Goal: Task Accomplishment & Management: Manage account settings

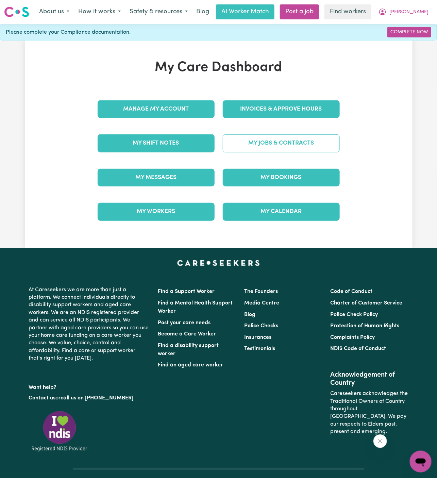
click at [299, 143] on link "My Jobs & Contracts" at bounding box center [281, 143] width 117 height 18
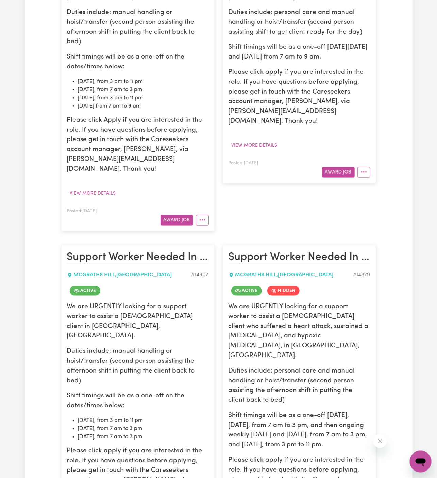
scroll to position [435, 0]
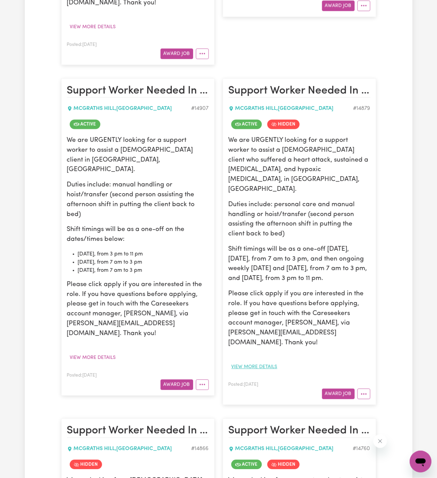
click at [263, 362] on button "View more details" at bounding box center [254, 367] width 52 height 11
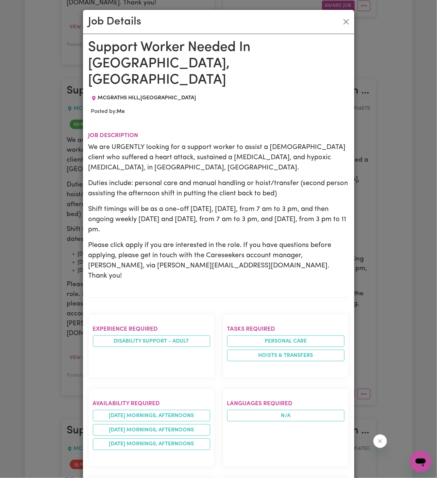
drag, startPoint x: 90, startPoint y: 46, endPoint x: 155, endPoint y: 478, distance: 436.9
click at [155, 477] on html "Menu About us How it works Safety & resources Blog AI Worker Match Post a job F…" at bounding box center [218, 308] width 437 height 1487
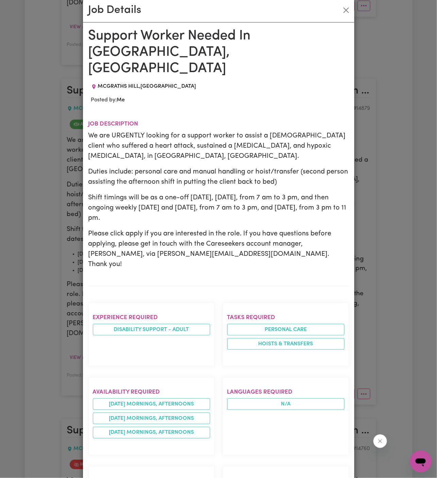
click at [186, 256] on section "Job description We are URGENTLY looking for a support worker to assist a male c…" at bounding box center [218, 197] width 260 height 176
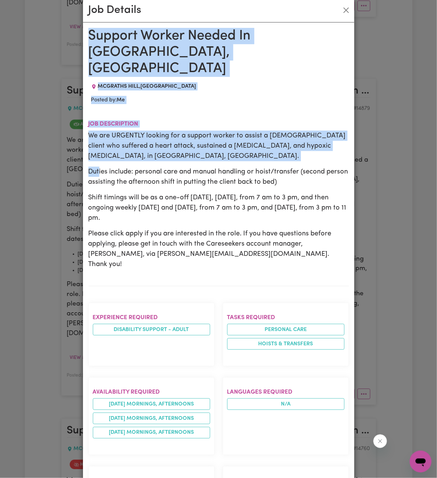
drag, startPoint x: 90, startPoint y: 32, endPoint x: 127, endPoint y: 478, distance: 447.8
click at [127, 477] on html "Menu About us How it works Safety & resources Blog AI Worker Match Post a job F…" at bounding box center [218, 308] width 437 height 1487
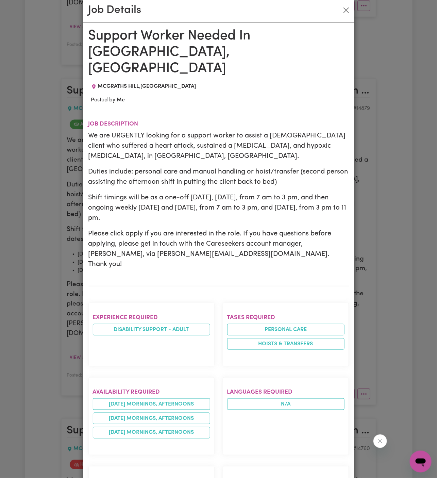
click at [201, 246] on section "Job description We are URGENTLY looking for a support worker to assist a male c…" at bounding box center [218, 197] width 260 height 176
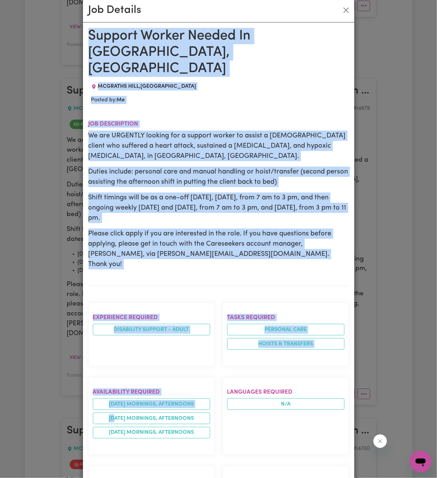
drag, startPoint x: 89, startPoint y: 33, endPoint x: 116, endPoint y: 413, distance: 380.9
click at [116, 413] on div "Support Worker Needed In McGraths Hill, NSW MCGRATHS HILL , New South Wales Pos…" at bounding box center [218, 391] width 260 height 726
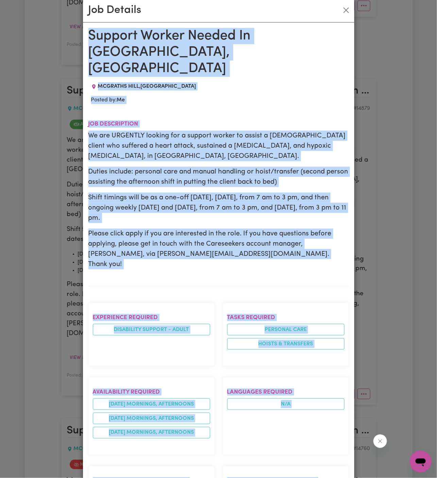
scroll to position [273, 0]
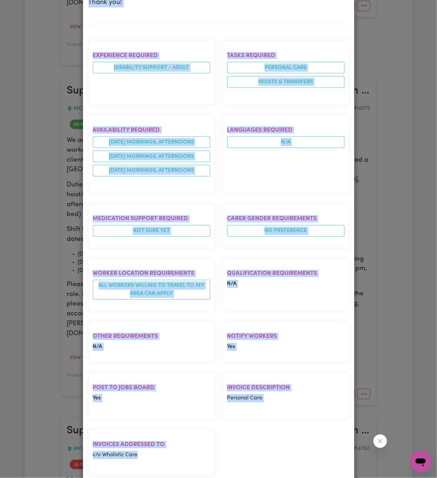
copy div "Support Worker Needed In McGraths Hill, NSW MCGRATHS HILL , New South Wales Pos…"
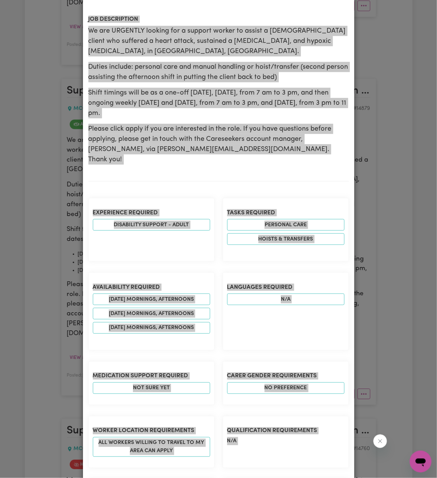
scroll to position [0, 0]
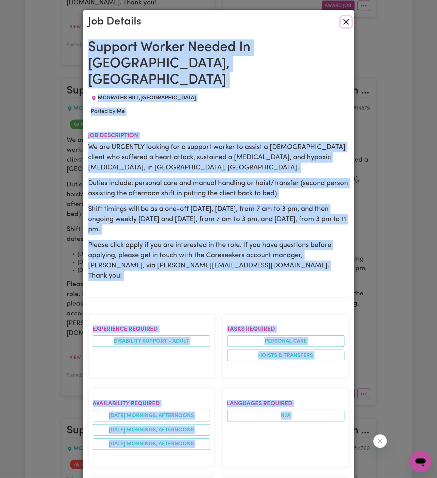
click at [346, 23] on button "Close" at bounding box center [346, 21] width 11 height 11
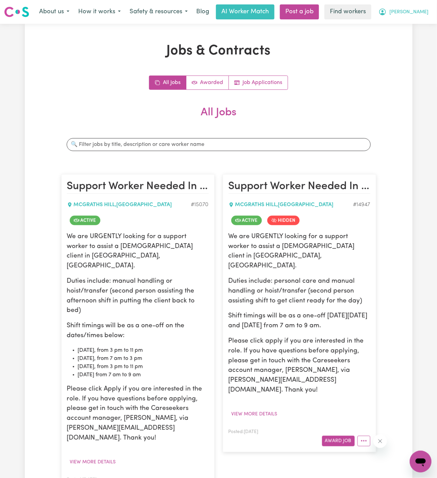
click at [419, 8] on span "[PERSON_NAME]" at bounding box center [408, 11] width 39 height 7
click at [418, 25] on link "My Dashboard" at bounding box center [406, 26] width 54 height 13
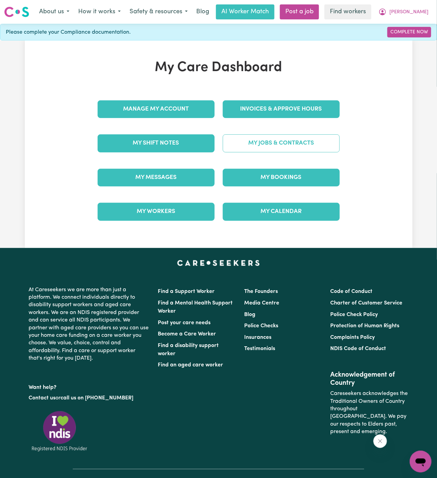
click at [310, 141] on link "My Jobs & Contracts" at bounding box center [281, 143] width 117 height 18
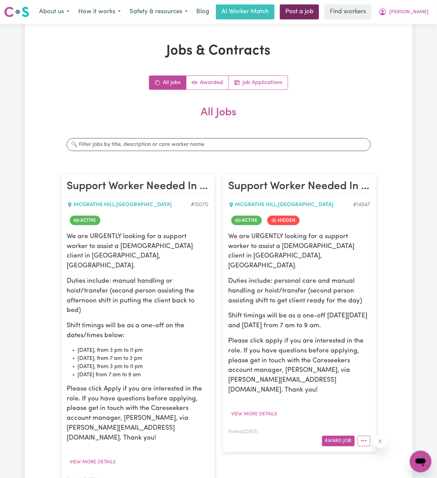
click at [319, 15] on link "Post a job" at bounding box center [299, 11] width 39 height 15
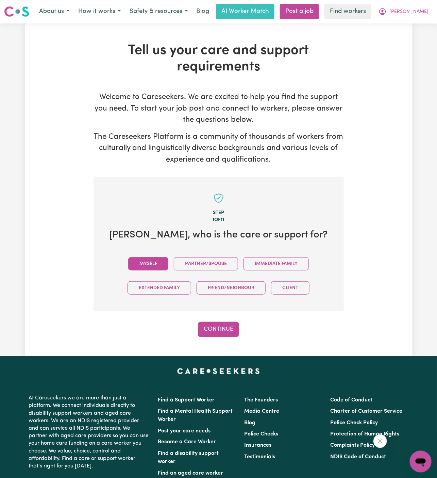
click at [152, 262] on button "Myself" at bounding box center [148, 263] width 40 height 13
click at [230, 338] on div "Tell us your care and support requirements Welcome to Careseekers. We are excit…" at bounding box center [218, 189] width 387 height 332
click at [224, 325] on button "Continue" at bounding box center [218, 329] width 41 height 15
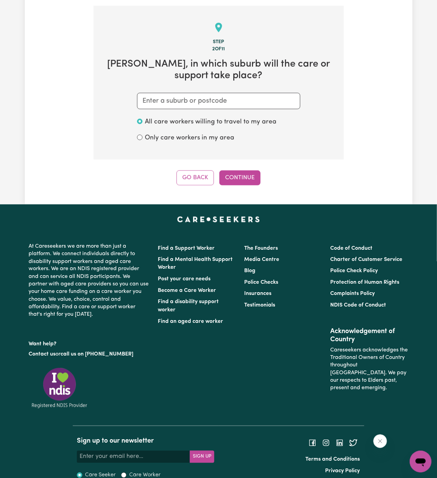
scroll to position [176, 0]
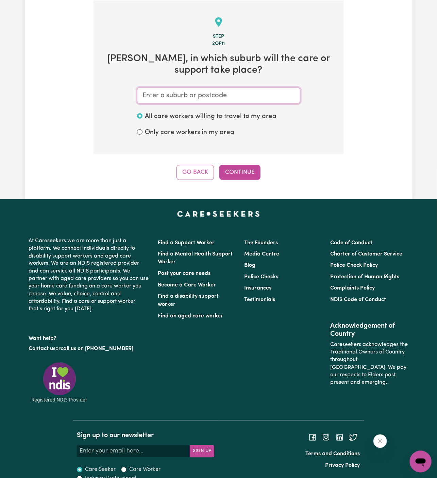
click at [246, 98] on input "text" at bounding box center [218, 95] width 163 height 16
type input "mc"
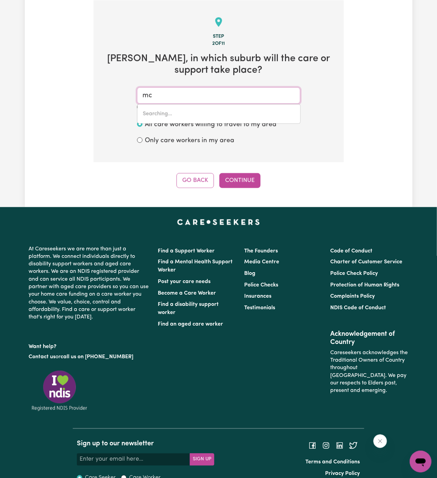
type input "mcALINDEN, Western Australia, 6225"
type input "mcg"
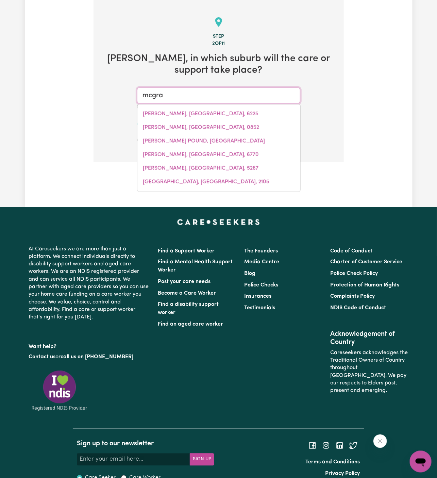
type input "mcgrat"
type input "mcgratHS HILL, New South Wales, 2756"
type input "mcgrath"
type input "mcgrathS HILL, New South Wales, 2756"
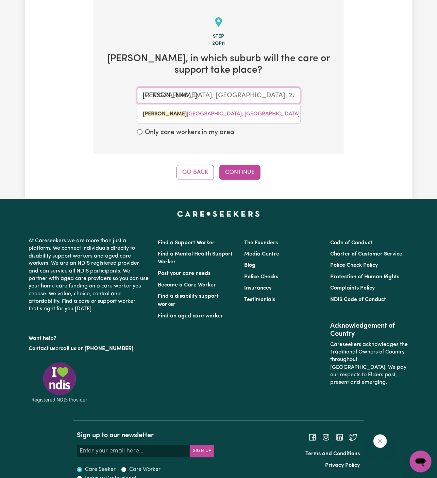
type input "mcgrath"
click at [326, 157] on div "Step 2 of 11 Robert , in which suburb will the care or support take place? mcgr…" at bounding box center [218, 89] width 250 height 179
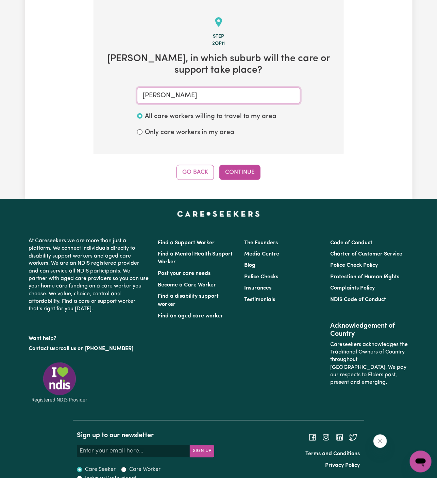
type input "mcgrathS HILL, New South Wales, 2756"
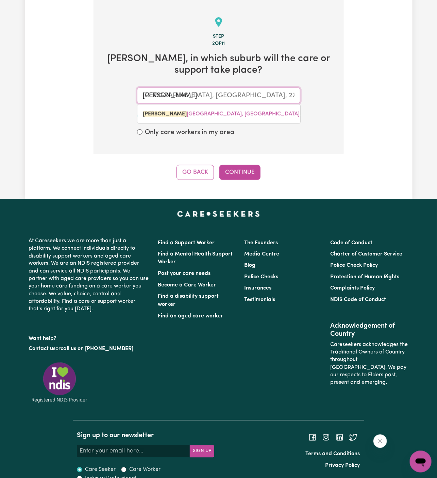
click at [208, 99] on input "mcgrath" at bounding box center [218, 95] width 163 height 16
click at [210, 106] on div "MCGRATH S HILL, New South Wales, 2756" at bounding box center [218, 114] width 163 height 20
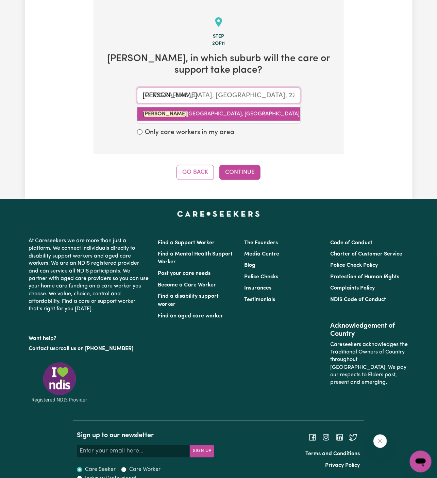
click at [213, 112] on span "MCGRATH S HILL, New South Wales, 2756" at bounding box center [228, 113] width 171 height 5
type input "MCGRATHS HILL, New South Wales, 2756"
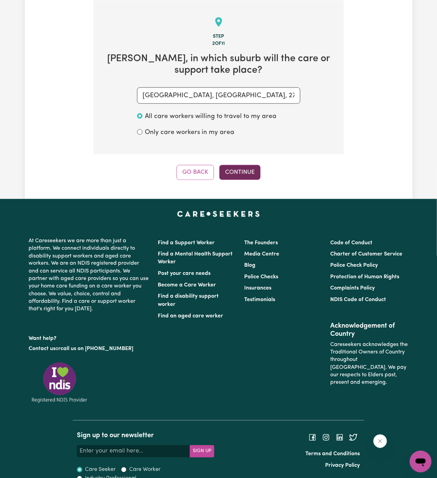
click at [246, 170] on button "Continue" at bounding box center [239, 172] width 41 height 15
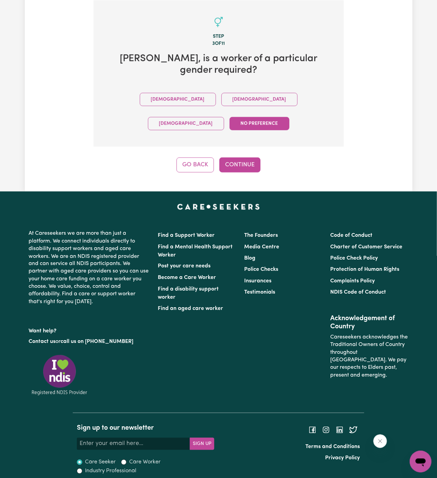
scroll to position [158, 0]
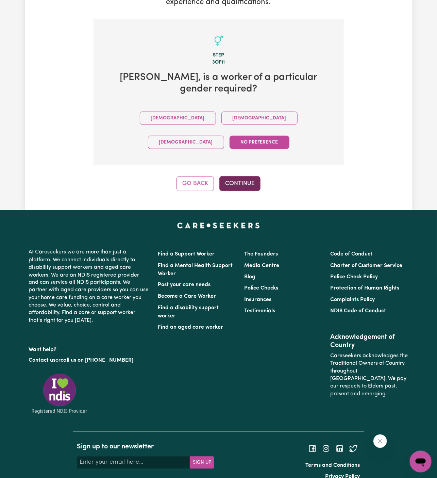
click at [232, 176] on button "Continue" at bounding box center [239, 183] width 41 height 15
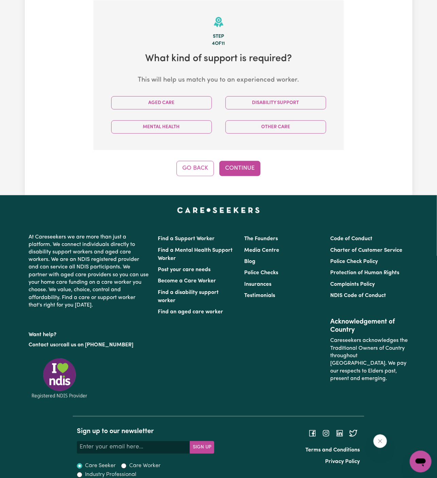
scroll to position [176, 0]
click at [271, 106] on button "Disability Support" at bounding box center [275, 102] width 101 height 13
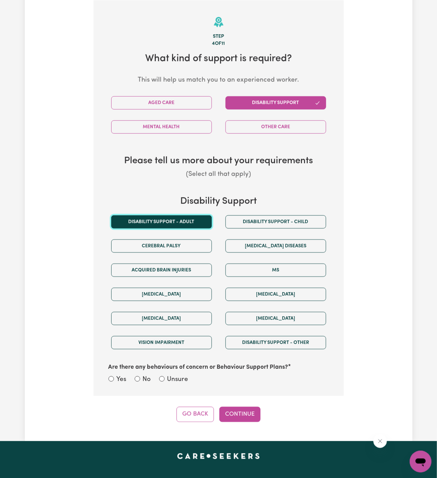
click at [181, 222] on button "Disability support - Adult" at bounding box center [161, 221] width 101 height 13
click at [180, 377] on label "Unsure" at bounding box center [177, 380] width 21 height 10
click at [164, 377] on input "Unsure" at bounding box center [161, 378] width 5 height 5
radio input "true"
click at [247, 420] on div "Tell us your care and support requirements Welcome to Careseekers. We are excit…" at bounding box center [218, 143] width 387 height 593
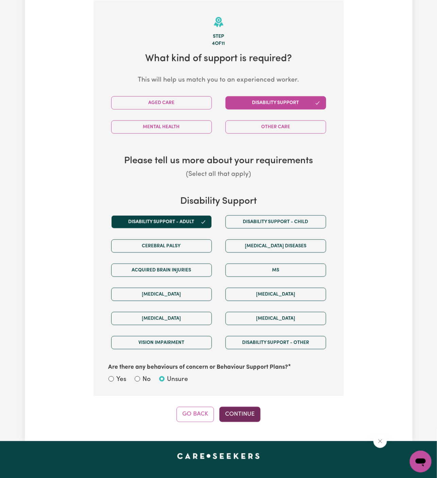
click at [244, 408] on button "Continue" at bounding box center [239, 413] width 41 height 15
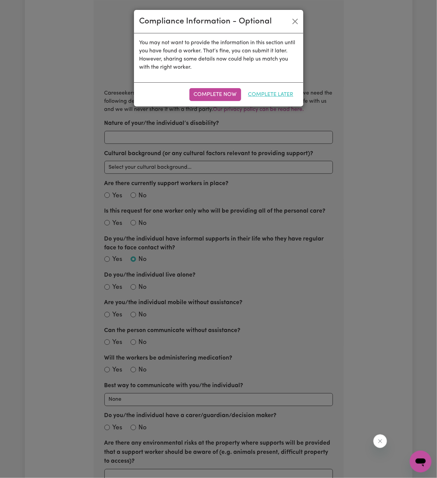
click at [269, 90] on button "Complete Later" at bounding box center [271, 94] width 54 height 13
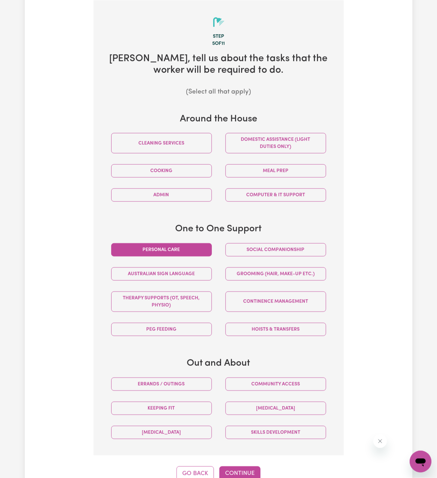
click at [203, 252] on button "Personal care" at bounding box center [161, 249] width 101 height 13
click at [282, 330] on button "Hoists & transfers" at bounding box center [275, 329] width 101 height 13
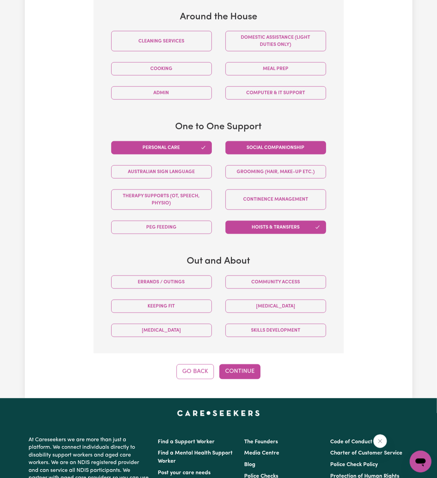
scroll to position [289, 0]
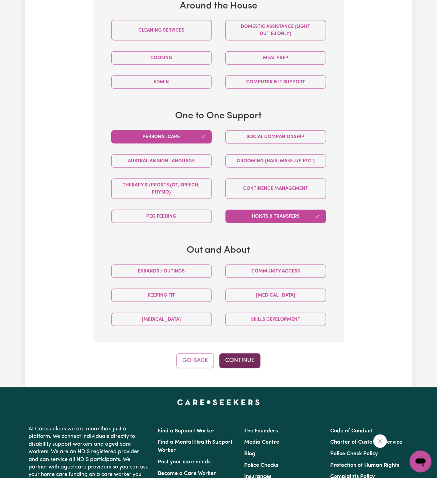
click at [247, 358] on button "Continue" at bounding box center [239, 360] width 41 height 15
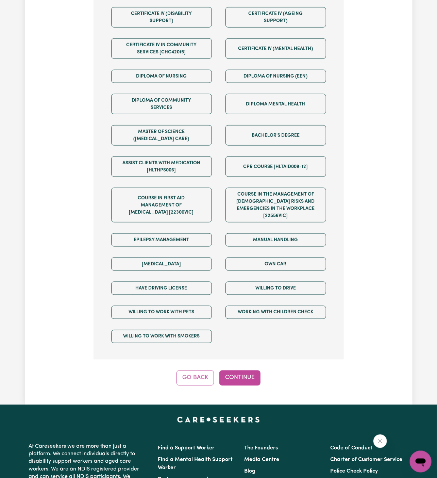
scroll to position [318, 0]
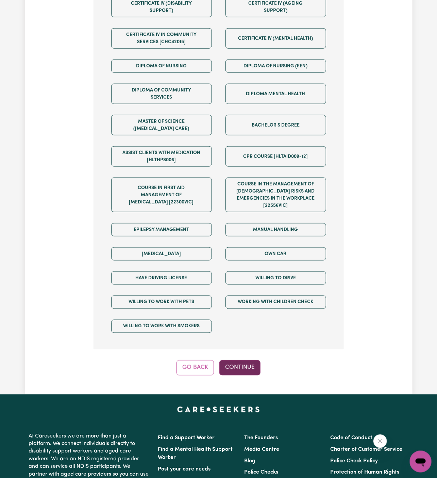
click at [239, 360] on button "Continue" at bounding box center [239, 367] width 41 height 15
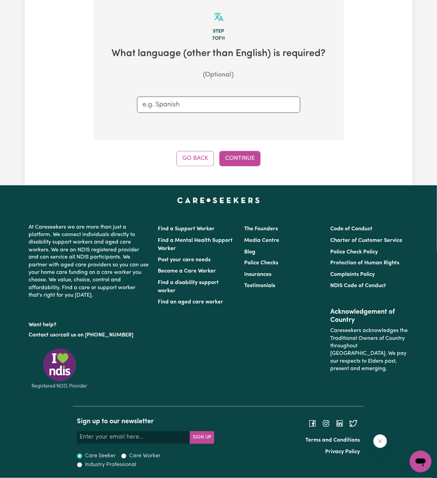
scroll to position [176, 0]
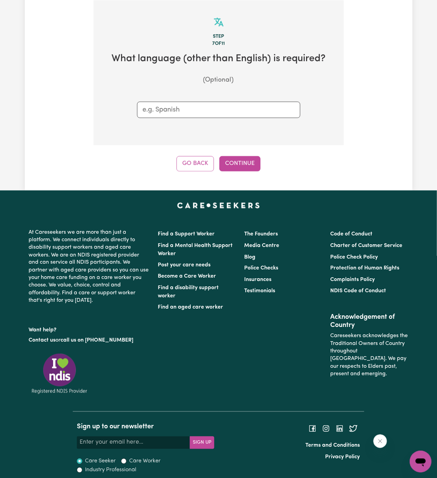
click at [232, 155] on div "Step 7 of 11 What language (other than English) is required? (Optional) Go Back…" at bounding box center [218, 85] width 250 height 171
click at [241, 161] on button "Continue" at bounding box center [239, 163] width 41 height 15
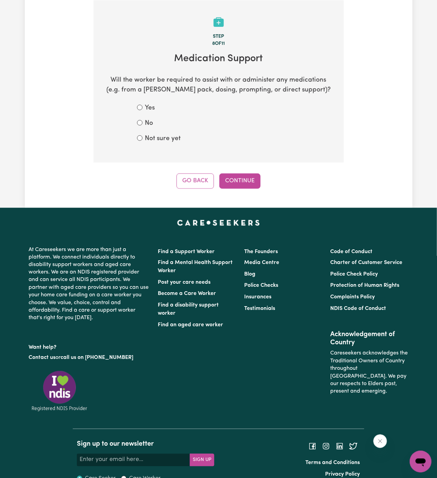
click at [165, 136] on label "Not sure yet" at bounding box center [163, 139] width 36 height 10
click at [142, 136] on input "Not sure yet" at bounding box center [139, 137] width 5 height 5
radio input "true"
click at [244, 175] on button "Continue" at bounding box center [239, 180] width 41 height 15
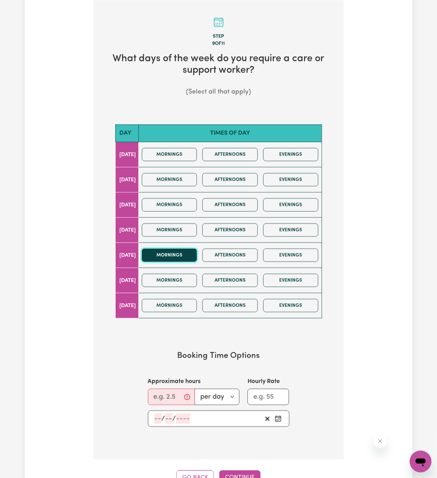
click at [192, 251] on button "Mornings" at bounding box center [169, 254] width 55 height 13
click at [217, 255] on button "Afternoons" at bounding box center [229, 254] width 55 height 13
click at [181, 251] on button "Mornings" at bounding box center [169, 254] width 55 height 13
click at [225, 253] on button "Afternoons" at bounding box center [229, 254] width 55 height 13
click at [191, 256] on button "Mornings" at bounding box center [169, 254] width 55 height 13
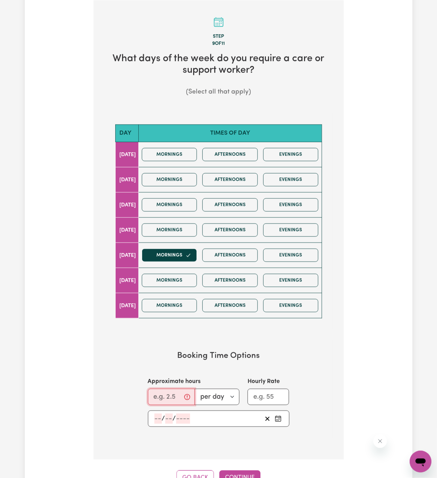
click at [168, 395] on input "Approximate hours" at bounding box center [171, 396] width 47 height 16
type input "2"
click at [159, 417] on input "number" at bounding box center [157, 418] width 7 height 10
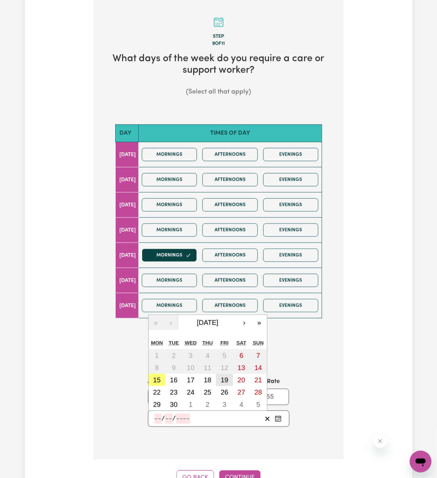
click at [222, 379] on abbr "19" at bounding box center [224, 379] width 7 height 7
type input "[DATE]"
type input "19"
type input "9"
type input "2025"
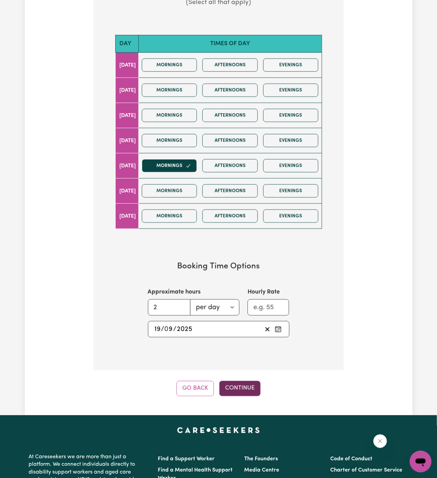
click at [248, 386] on button "Continue" at bounding box center [239, 388] width 41 height 15
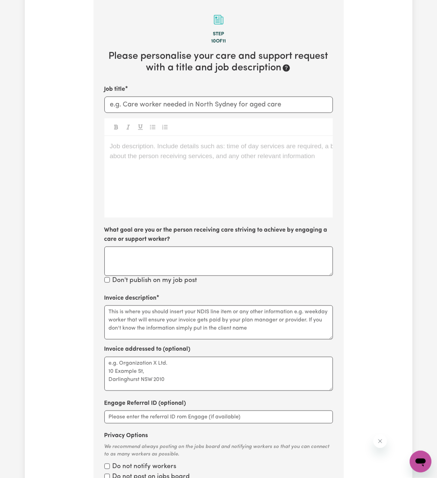
scroll to position [176, 0]
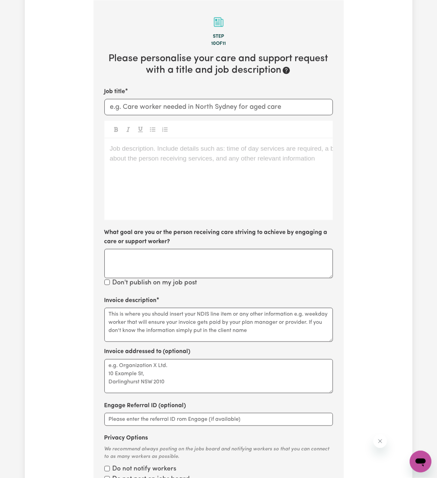
click at [208, 208] on div "Job description. Include details such as: time of day services are required, a …" at bounding box center [218, 179] width 228 height 82
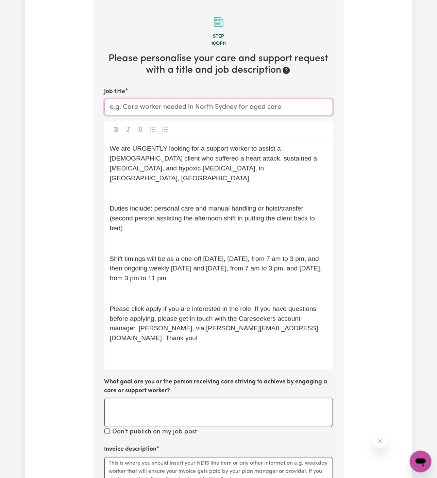
click at [172, 105] on input "Job title" at bounding box center [218, 107] width 228 height 16
paste input "Support Worker Needed In [GEOGRAPHIC_DATA], [GEOGRAPHIC_DATA]"
type input "Support Worker Needed In [GEOGRAPHIC_DATA], [GEOGRAPHIC_DATA]"
click at [199, 204] on p "Duties include: personal care and manual handling or hoist/transfer (second per…" at bounding box center [219, 218] width 218 height 29
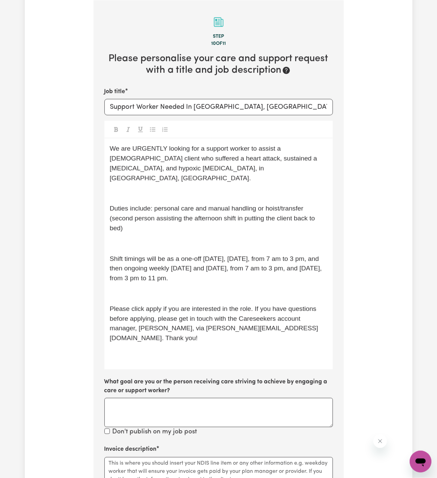
click at [202, 189] on p "﻿" at bounding box center [219, 194] width 218 height 10
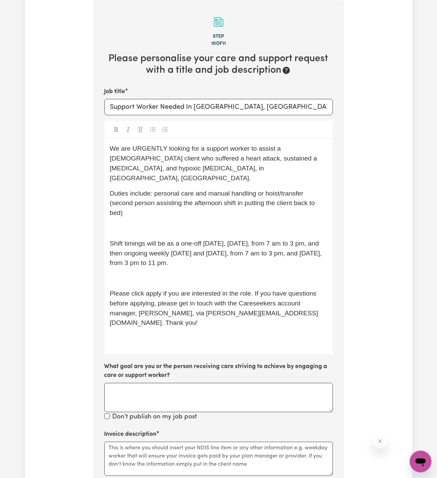
click at [200, 205] on p "Duties include: personal care and manual handling or hoist/transfer (second per…" at bounding box center [219, 203] width 218 height 29
click at [200, 223] on p "﻿" at bounding box center [219, 228] width 218 height 10
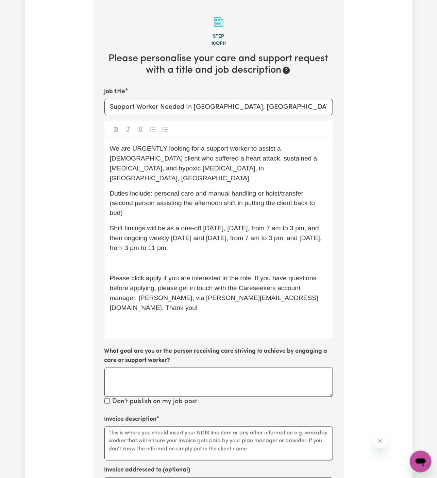
click at [214, 230] on span "Shift timings will be as a one-off [DATE], [DATE], from 7 am to 3 pm, and then …" at bounding box center [217, 237] width 214 height 27
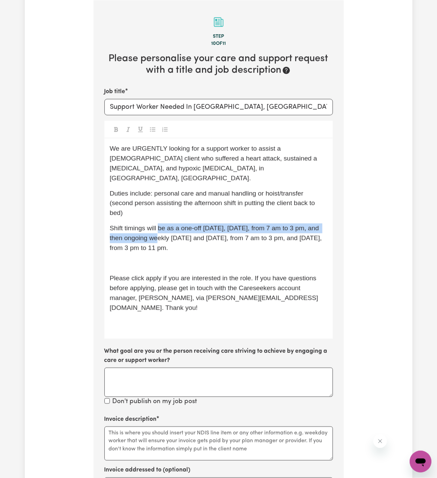
drag, startPoint x: 153, startPoint y: 229, endPoint x: 160, endPoint y: 216, distance: 15.1
click at [160, 224] on span "Shift timings will be as a one-off [DATE], [DATE], from 7 am to 3 pm, and then …" at bounding box center [217, 237] width 214 height 27
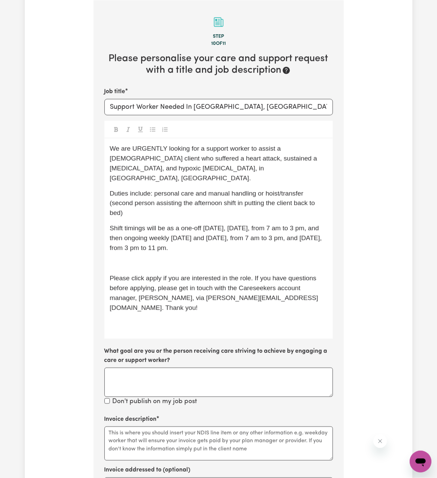
click at [162, 224] on span "Shift timings will be as a one-off [DATE], [DATE], from 7 am to 3 pm, and then …" at bounding box center [217, 237] width 214 height 27
click at [169, 224] on span "Shift timings will be as a one-off [DATE], [DATE], from 7 am to 3 pm, and then …" at bounding box center [217, 237] width 214 height 27
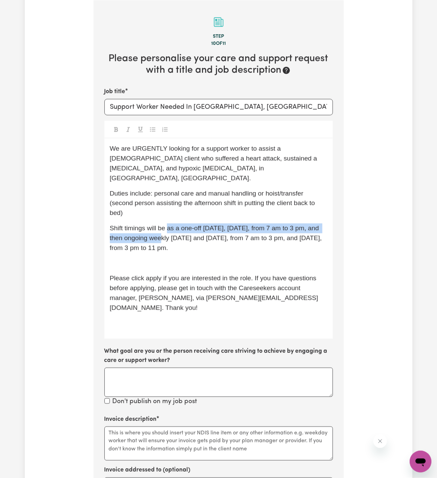
drag, startPoint x: 169, startPoint y: 219, endPoint x: 152, endPoint y: 229, distance: 19.2
click at [152, 229] on span "Shift timings will be as a one-off [DATE], [DATE], from 7 am to 3 pm, and then …" at bounding box center [217, 237] width 214 height 27
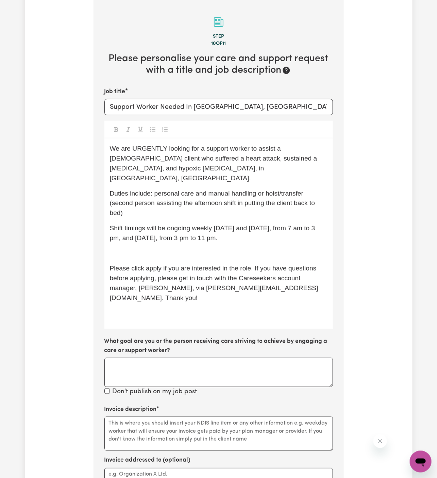
click at [180, 224] on span "Shift timings will be ongoing weekly on Tuesday and Wednesday, from 7 am to 3 p…" at bounding box center [213, 232] width 207 height 17
drag, startPoint x: 190, startPoint y: 219, endPoint x: 234, endPoint y: 219, distance: 43.8
click at [234, 224] on span "Shift timings will be weekly on Tuesday and Wednesday, from 7 am to 3 pm, and T…" at bounding box center [213, 232] width 207 height 17
click at [215, 223] on p "Shift timings will be weekly Wednesday, from 7 am to 3 pm, and Thursday, from 3…" at bounding box center [219, 233] width 218 height 20
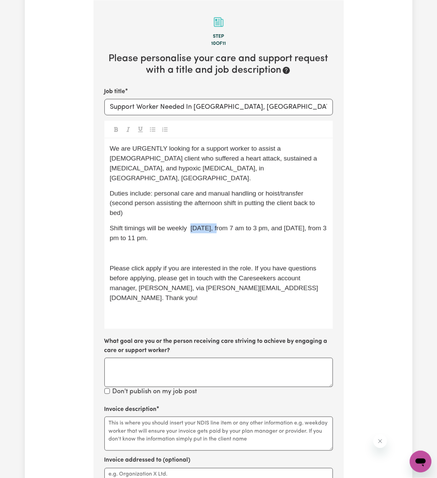
click at [215, 223] on p "Shift timings will be weekly Wednesday, from 7 am to 3 pm, and Thursday, from 3…" at bounding box center [219, 233] width 218 height 20
drag, startPoint x: 255, startPoint y: 219, endPoint x: 268, endPoint y: 221, distance: 14.1
click at [268, 224] on span "Shift timings will be weekly Monday, from 7 am to 3 pm, and Thursday, from 3 pm…" at bounding box center [218, 232] width 217 height 17
drag, startPoint x: 270, startPoint y: 220, endPoint x: 274, endPoint y: 236, distance: 16.0
click at [274, 236] on div "We are URGENTLY looking for a support worker to assist a male client who suffer…" at bounding box center [218, 233] width 228 height 190
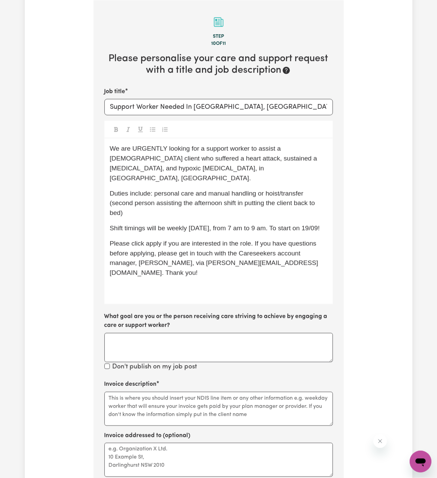
click at [167, 223] on p "Shift timings will be weekly Monday, from 7 am to 9 am. To start on 19/09!" at bounding box center [219, 228] width 218 height 10
click at [207, 194] on span "Duties include: personal care and manual handling or hoist/transfer (second per…" at bounding box center [213, 203] width 207 height 27
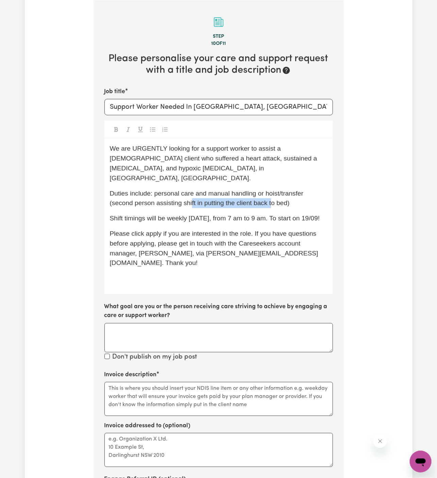
drag, startPoint x: 272, startPoint y: 193, endPoint x: 192, endPoint y: 196, distance: 79.2
click at [192, 196] on span "Duties include: personal care and manual handling or hoist/transfer (second per…" at bounding box center [207, 198] width 195 height 17
drag, startPoint x: 198, startPoint y: 193, endPoint x: 289, endPoint y: 195, distance: 90.8
click at [289, 195] on span "Duties include: personal care and manual handling or hoist/transfer (second per…" at bounding box center [207, 198] width 195 height 17
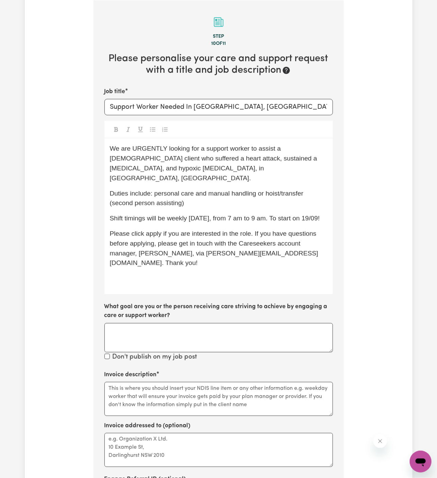
click at [197, 214] on span "Shift timings will be weekly Monday, from 7 am to 9 am. To start on 19/09!" at bounding box center [215, 217] width 210 height 7
click at [153, 238] on p "Please click apply if you are interested in the role. If you have questions bef…" at bounding box center [219, 248] width 218 height 39
click at [167, 273] on p "﻿" at bounding box center [219, 278] width 218 height 10
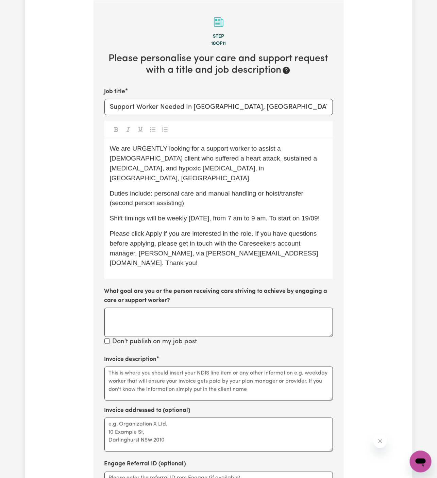
click at [256, 214] on span "Shift timings will be weekly [DATE], from 7 am to 9 am. To start on 19/09!" at bounding box center [215, 217] width 210 height 7
click at [155, 190] on span "Duties include: personal care and manual handling or hoist/transfer (second per…" at bounding box center [207, 198] width 195 height 17
drag, startPoint x: 155, startPoint y: 184, endPoint x: 295, endPoint y: 185, distance: 140.0
click at [295, 190] on span "Duties include: personal care and manual handling or hoist/transfer (second per…" at bounding box center [207, 198] width 195 height 17
copy span "personal care and manual handling or hoist/transfer"
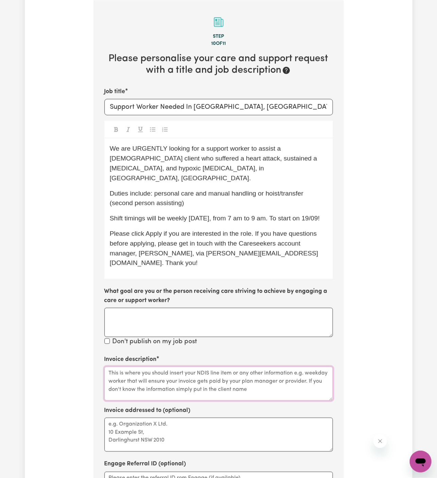
click at [190, 383] on textarea "Invoice description" at bounding box center [218, 383] width 228 height 34
paste textarea "personal care and manual handling or hoist/transfer"
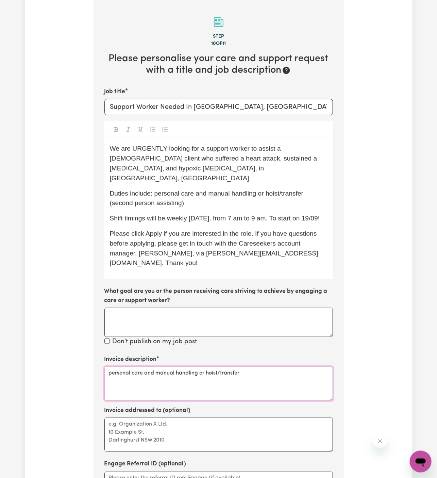
type textarea "personal care and manual handling or hoist/transfer"
click at [162, 423] on textarea "Invoice addressed to (optional)" at bounding box center [218, 434] width 228 height 34
click at [172, 417] on textarea "Invoice addressed to (optional)" at bounding box center [218, 434] width 228 height 34
paste textarea "c/o Wholistic Care"
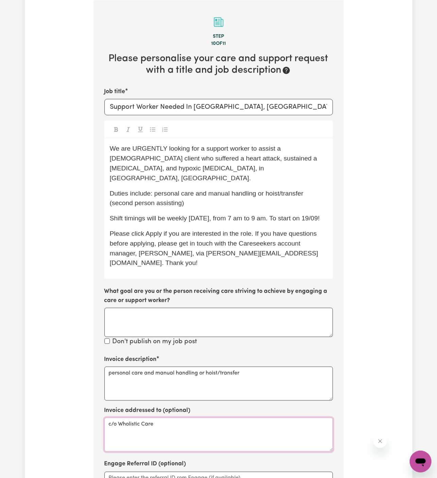
type textarea "c/o Wholistic Care"
drag, startPoint x: 155, startPoint y: 364, endPoint x: 328, endPoint y: 363, distance: 173.3
click at [328, 366] on textarea "personal care and manual handling or hoist/transfer" at bounding box center [218, 383] width 228 height 34
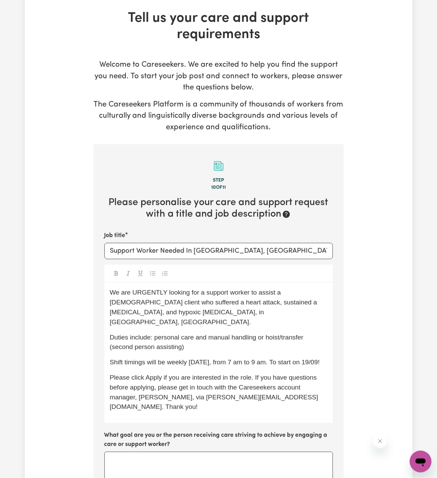
scroll to position [87, 0]
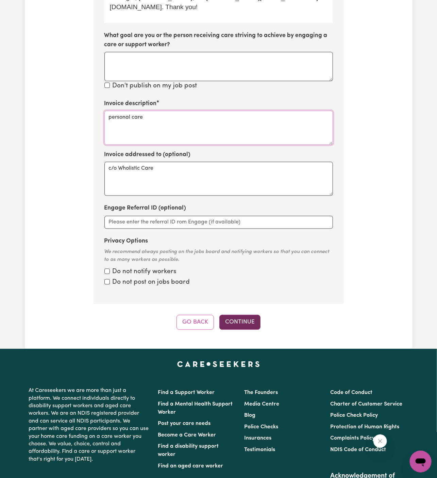
type textarea "personal care"
click at [248, 315] on button "Continue" at bounding box center [239, 322] width 41 height 15
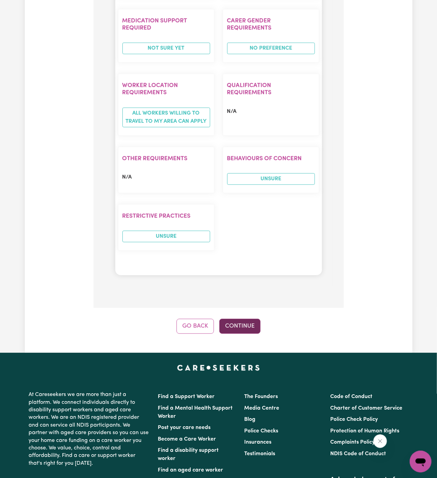
click at [245, 318] on button "Continue" at bounding box center [239, 325] width 41 height 15
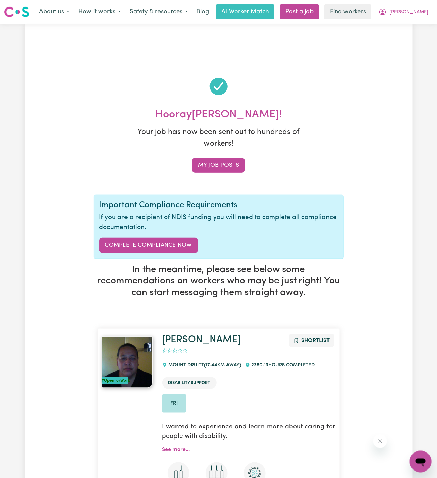
click at [419, 13] on span "[PERSON_NAME]" at bounding box center [408, 11] width 39 height 7
click at [419, 34] on link "Logout" at bounding box center [406, 39] width 54 height 13
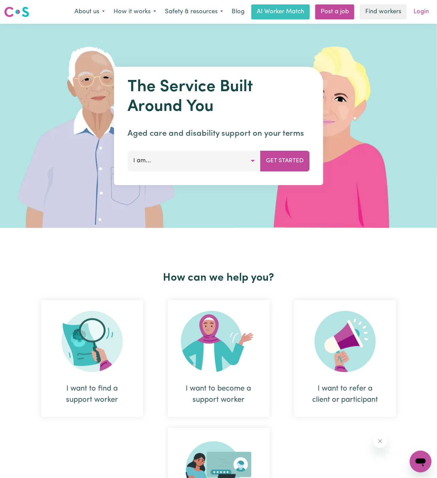
click at [424, 10] on link "Login" at bounding box center [420, 11] width 23 height 15
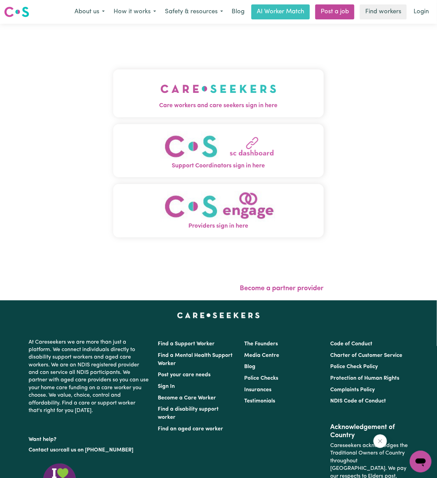
click at [247, 95] on button "Care workers and care seekers sign in here" at bounding box center [218, 93] width 210 height 48
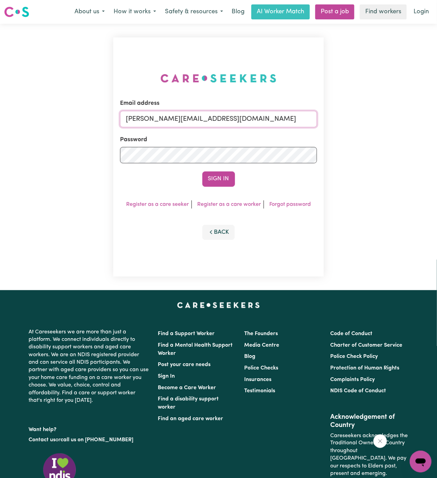
click at [241, 114] on input "[PERSON_NAME][EMAIL_ADDRESS][DOMAIN_NAME]" at bounding box center [218, 119] width 197 height 16
drag, startPoint x: 161, startPoint y: 119, endPoint x: 371, endPoint y: 118, distance: 209.7
click at [371, 118] on div "Email address superuser~ClientLeumeahALC@careseekers.com.au Password Sign In Re…" at bounding box center [218, 157] width 437 height 266
type input "superuser~RobertMoorWC@careseekers.com.au"
click at [223, 176] on button "Sign In" at bounding box center [218, 178] width 33 height 15
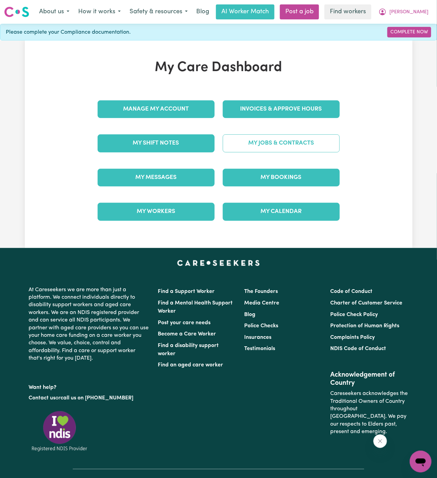
click at [293, 144] on link "My Jobs & Contracts" at bounding box center [281, 143] width 117 height 18
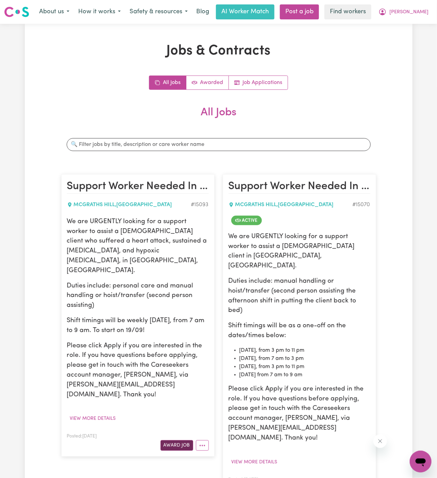
click at [174, 440] on button "Award Job" at bounding box center [176, 445] width 33 height 11
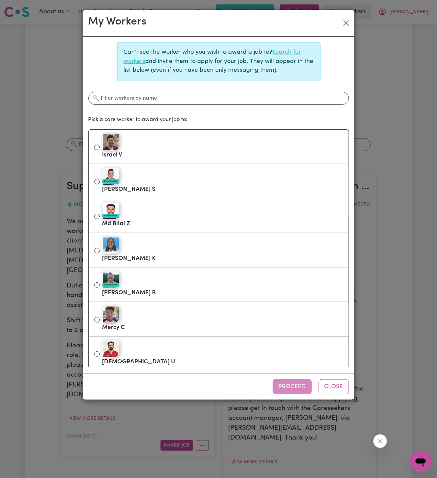
click at [288, 52] on link "Search for workers" at bounding box center [212, 56] width 177 height 15
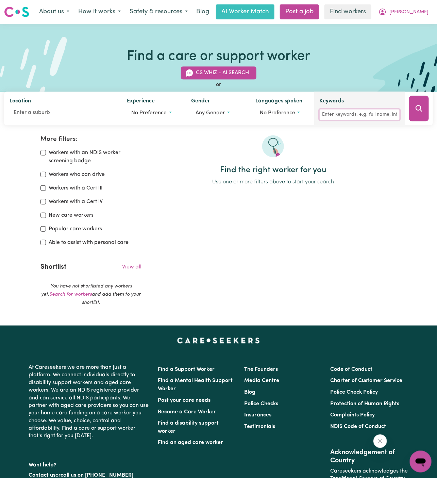
click at [351, 115] on input "Keywords" at bounding box center [359, 114] width 80 height 11
type input "pooja"
click at [421, 109] on icon "Search" at bounding box center [419, 108] width 8 height 8
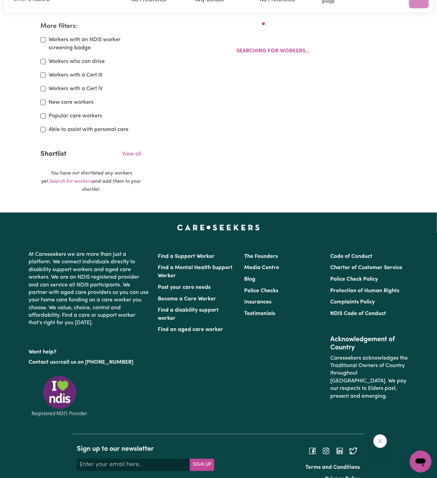
scroll to position [113, 0]
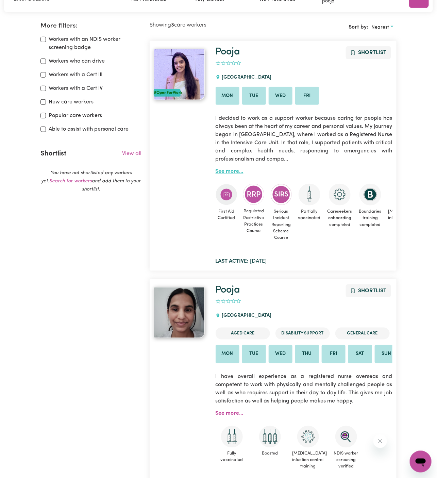
click at [233, 171] on link "See more..." at bounding box center [229, 171] width 28 height 5
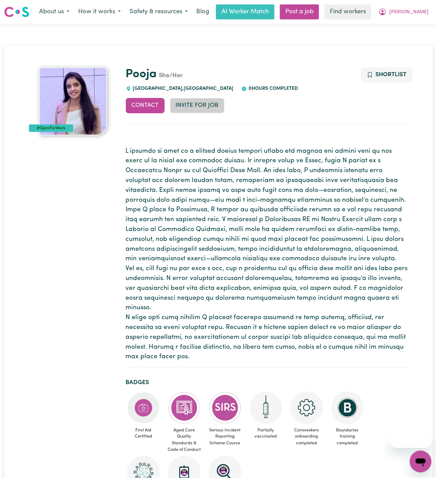
click at [197, 104] on button "Invite for Job" at bounding box center [197, 105] width 54 height 15
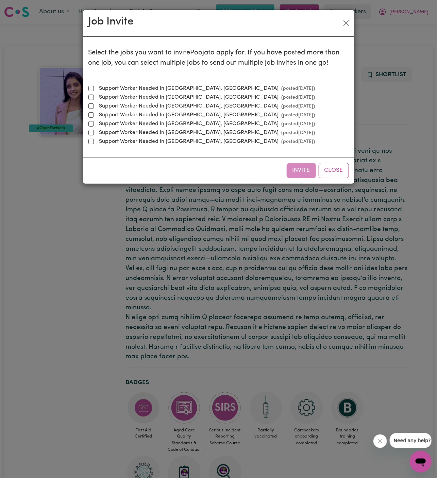
click at [206, 88] on label "Support Worker Needed In [GEOGRAPHIC_DATA], [GEOGRAPHIC_DATA] (posted [DATE] )" at bounding box center [206, 88] width 219 height 8
click at [94, 88] on input "Support Worker Needed In [GEOGRAPHIC_DATA], [GEOGRAPHIC_DATA] (posted [DATE] )" at bounding box center [90, 88] width 5 height 5
checkbox input "true"
click at [302, 169] on button "Invite" at bounding box center [301, 170] width 29 height 15
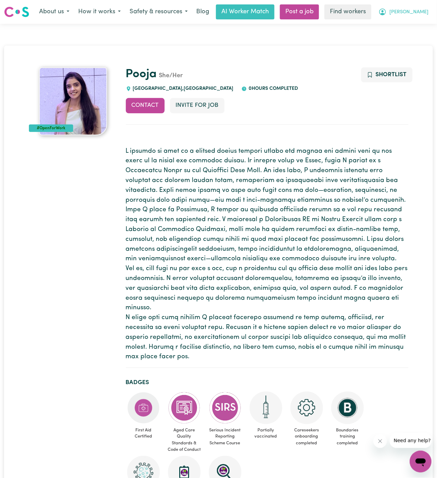
click at [422, 14] on span "[PERSON_NAME]" at bounding box center [408, 11] width 39 height 7
click at [420, 23] on link "My Dashboard" at bounding box center [406, 26] width 54 height 13
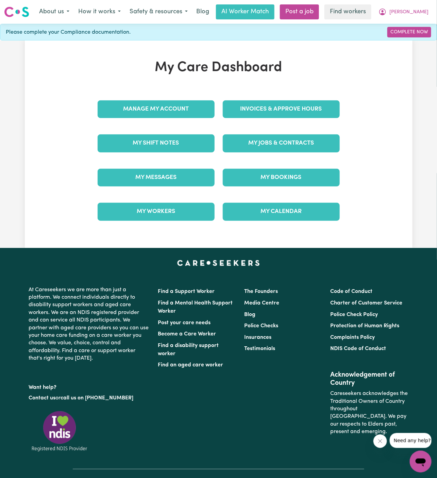
click at [310, 131] on div "My Jobs & Contracts" at bounding box center [281, 143] width 125 height 34
click at [298, 150] on link "My Jobs & Contracts" at bounding box center [281, 143] width 117 height 18
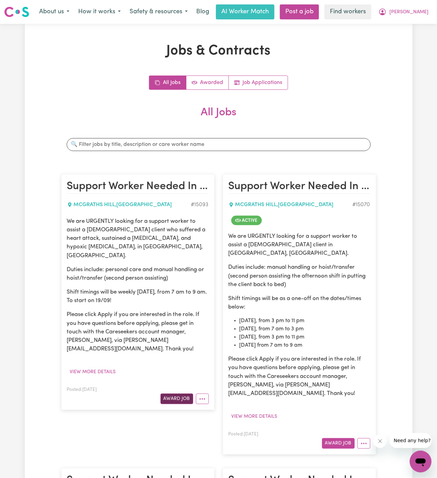
click at [188, 393] on button "Award Job" at bounding box center [176, 398] width 33 height 11
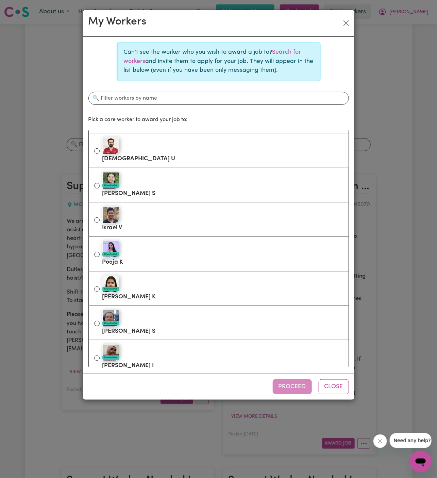
scroll to position [208, 0]
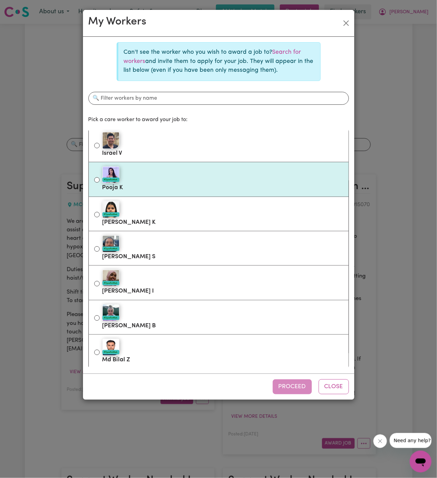
click at [190, 178] on div "#OpenForWork" at bounding box center [222, 174] width 241 height 17
click at [100, 178] on input "#OpenForWork Pooja K" at bounding box center [96, 179] width 5 height 5
radio input "true"
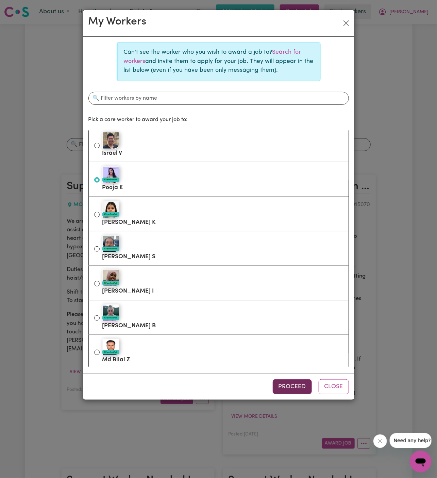
click at [300, 387] on button "Proceed" at bounding box center [292, 386] width 39 height 15
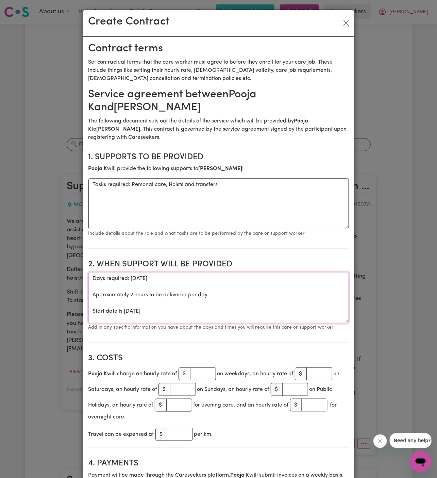
drag, startPoint x: 92, startPoint y: 311, endPoint x: 89, endPoint y: 275, distance: 36.2
click at [89, 275] on textarea "Days required: [DATE] Approximately 2 hours to be delivered per day. Start date…" at bounding box center [218, 297] width 260 height 51
click at [211, 280] on textarea "Start date is [DATE]" at bounding box center [218, 297] width 260 height 51
type textarea "Start date is [DATE] from 7 am to 9 am Weekly [DATE] from 7 am to 9 am"
click at [204, 371] on input "number" at bounding box center [203, 373] width 26 height 13
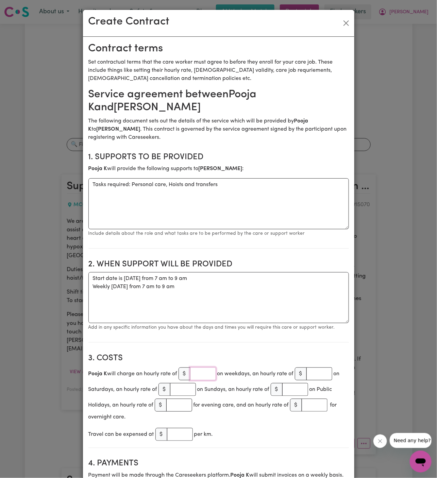
scroll to position [107, 0]
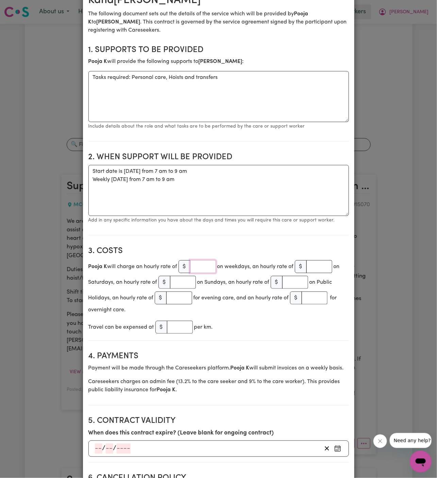
click at [197, 263] on input "number" at bounding box center [203, 266] width 26 height 13
drag, startPoint x: 197, startPoint y: 263, endPoint x: 253, endPoint y: 315, distance: 75.8
click at [253, 315] on section "3. Costs Pooja K will charge an hourly rate of $ 45 on weekdays, an hourly rate…" at bounding box center [218, 291] width 260 height 100
type input "45"
click at [253, 315] on section "3. Costs Pooja K will charge an hourly rate of $ 45 on weekdays, an hourly rate…" at bounding box center [218, 291] width 260 height 100
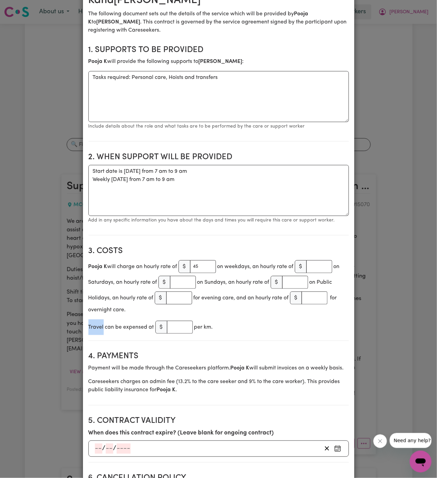
click at [253, 315] on section "3. Costs Pooja K will charge an hourly rate of $ 45 on weekdays, an hourly rate…" at bounding box center [218, 291] width 260 height 100
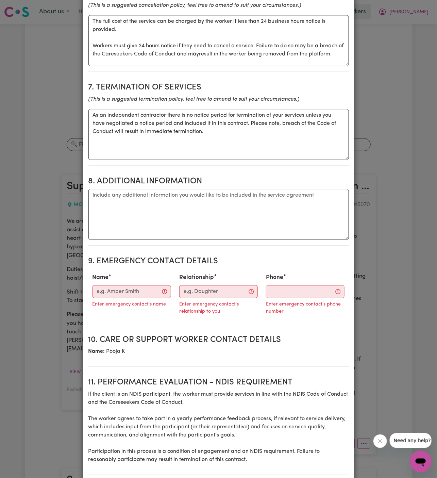
scroll to position [643, 0]
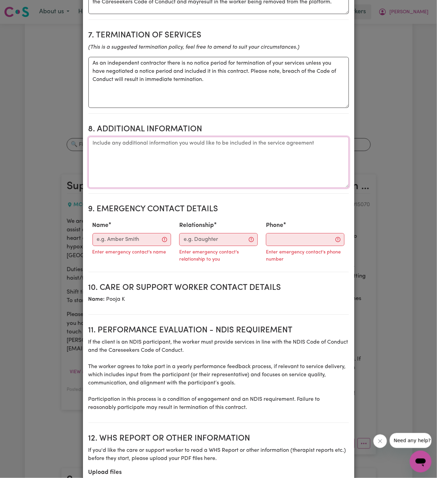
click at [288, 151] on textarea "Additional information" at bounding box center [218, 162] width 260 height 51
paste textarea "[STREET_ADDRESS][PERSON_NAME][PERSON_NAME] NOTE: Battle [GEOGRAPHIC_DATA]; Park…"
type textarea "[STREET_ADDRESS][PERSON_NAME][PERSON_NAME] NOTE: Battle [GEOGRAPHIC_DATA]; Park…"
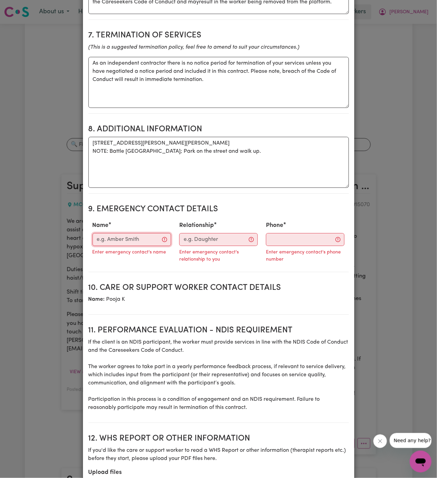
click at [125, 236] on input "Name" at bounding box center [131, 239] width 79 height 13
paste input "[PERSON_NAME] - Wholistic Care || 0422 962 088"
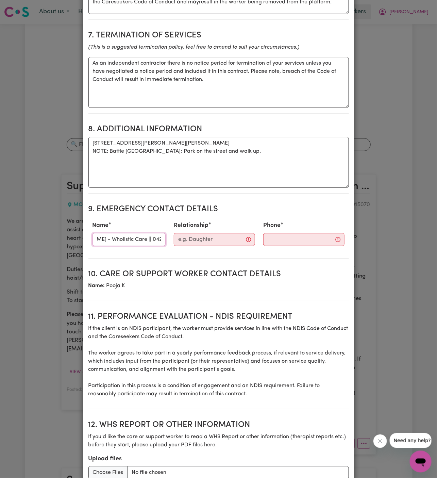
scroll to position [0, 34]
drag, startPoint x: 120, startPoint y: 237, endPoint x: 183, endPoint y: 239, distance: 63.2
click at [183, 239] on div "Name [PERSON_NAME] - Wholistic Care || [PHONE_NUMBER] Relationship Phone" at bounding box center [218, 233] width 260 height 30
type input "[PERSON_NAME] - Wholistic Care ||"
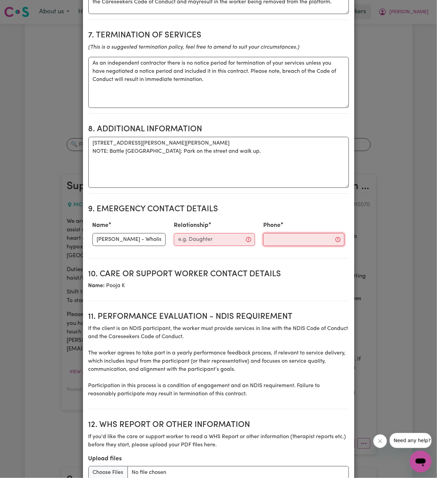
click at [271, 235] on input "Phone" at bounding box center [303, 239] width 81 height 13
paste input "0422 962 088"
type input "0422 962 088"
drag, startPoint x: 113, startPoint y: 238, endPoint x: 200, endPoint y: 241, distance: 87.0
click at [200, 241] on div "Name [PERSON_NAME] - Wholistic Care || Relationship Phone [PHONE_NUMBER]" at bounding box center [218, 233] width 260 height 30
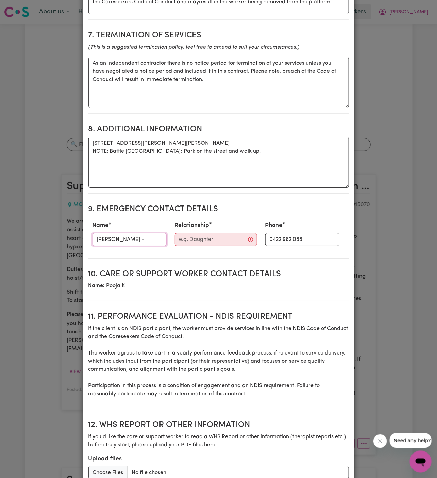
type input "[PERSON_NAME] -"
click at [200, 241] on input "Relationship" at bounding box center [216, 239] width 82 height 13
paste input "Wholistic Care ||"
type input "Wholistic Care"
click at [131, 240] on input "[PERSON_NAME] -" at bounding box center [129, 239] width 74 height 13
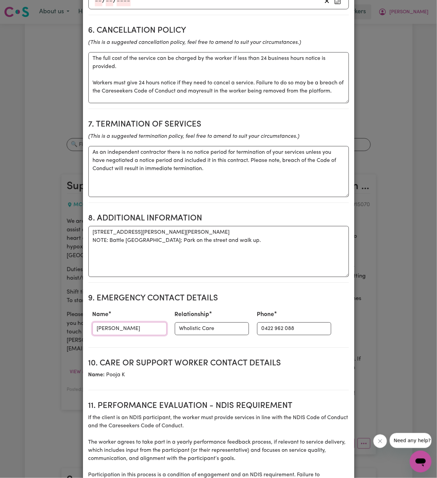
scroll to position [513, 0]
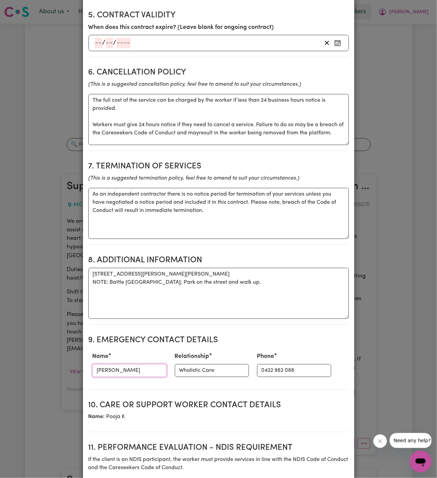
type input "[PERSON_NAME]"
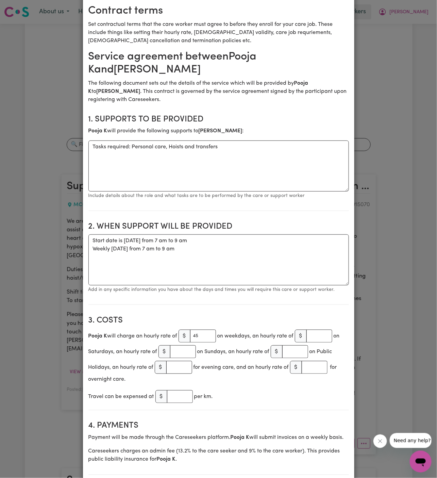
scroll to position [0, 0]
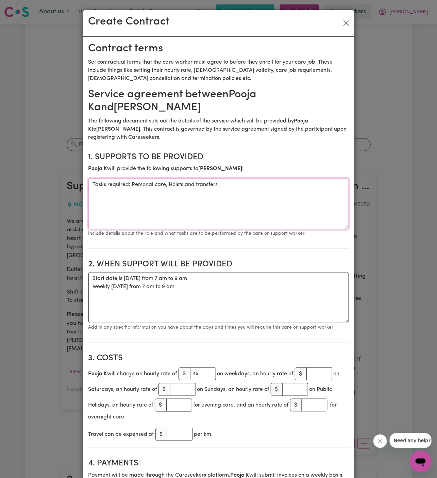
drag, startPoint x: 132, startPoint y: 183, endPoint x: 63, endPoint y: 183, distance: 69.3
click at [63, 183] on div "Create Contract Contract terms Set contractual terms that the care worker must …" at bounding box center [218, 239] width 437 height 478
type textarea "Personal care, Hoists and transfers"
click at [179, 309] on textarea "Start date is [DATE] from 7 am to 9 am Weekly [DATE] from 7 am to 9 am" at bounding box center [218, 297] width 260 height 51
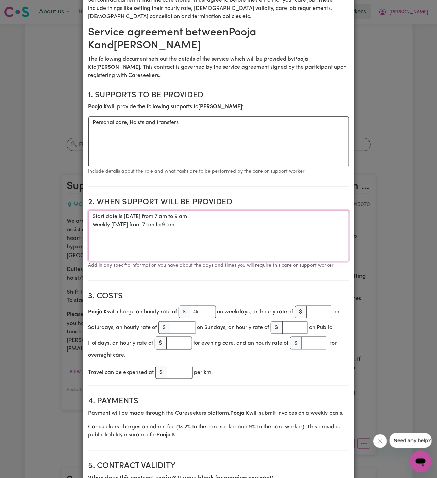
scroll to position [73, 0]
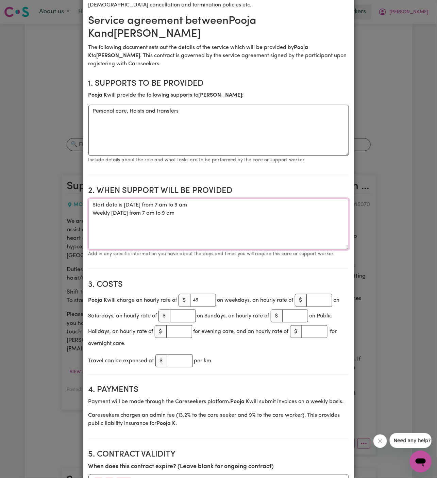
click at [190, 205] on textarea "Start date is [DATE] from 7 am to 9 am Weekly [DATE] from 7 am to 9 am" at bounding box center [218, 223] width 260 height 51
click at [182, 202] on textarea "Start date is [DATE] from 7 am to 9 am Weekly [DATE] from 7 am to 9 am" at bounding box center [218, 223] width 260 height 51
click at [111, 206] on textarea "Start date is [DATE], from 7 am to 9 am Weekly [DATE] from 7 am to 9 am" at bounding box center [218, 223] width 260 height 51
click at [190, 230] on textarea "Start date is [DATE], from 7 am to 9 am Weekly [DATE] from 7 am to 9 am" at bounding box center [218, 223] width 260 height 51
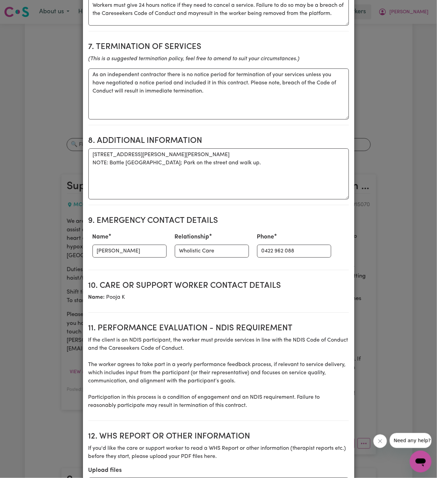
scroll to position [706, 0]
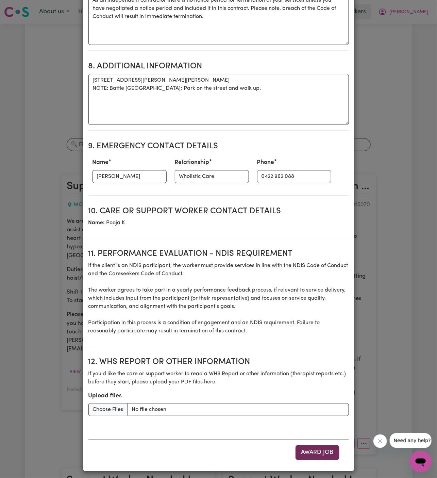
type textarea "Start date is [DATE], from 7 am to 9 am Weekly [DATE] from 7 am to 9 am"
click at [323, 454] on button "Award Job" at bounding box center [317, 452] width 44 height 15
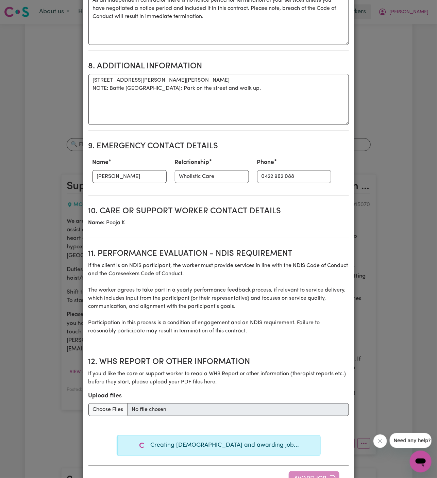
type textarea "Tasks required: Personal care, Hoists and transfers"
type textarea "Days required: [DATE] Approximately 2 hours to be delivered per day. Start date…"
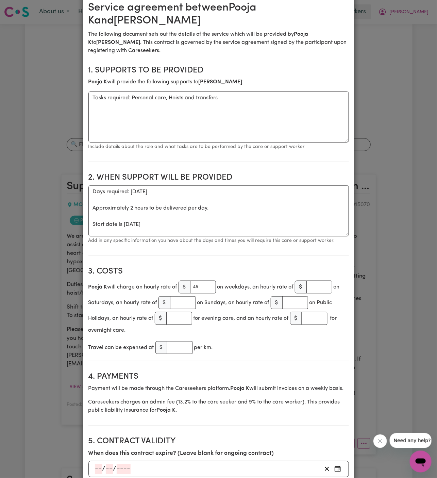
scroll to position [0, 0]
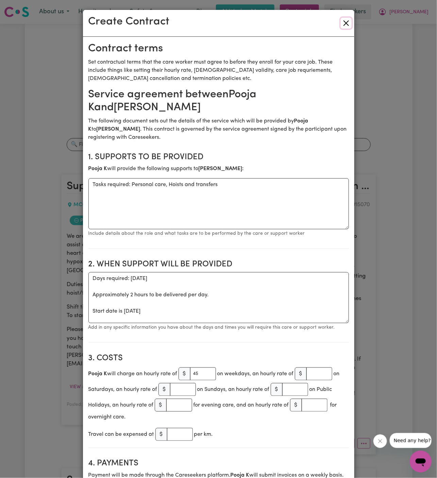
click at [346, 24] on button "Close" at bounding box center [346, 23] width 11 height 11
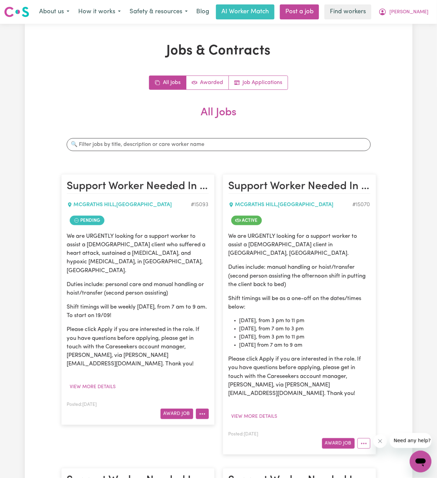
click at [205, 408] on button "More options" at bounding box center [202, 413] width 13 height 11
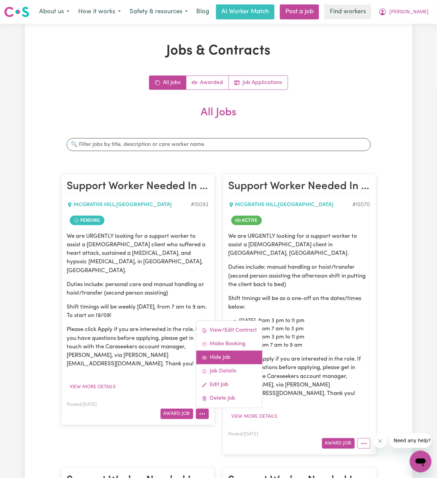
click at [232, 350] on link "Hide Job" at bounding box center [229, 357] width 66 height 14
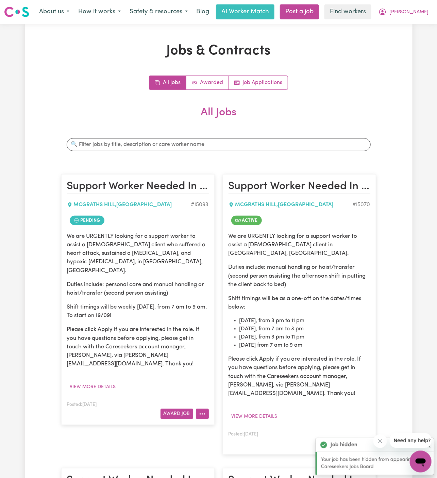
click at [200, 410] on icon "More options" at bounding box center [202, 413] width 7 height 7
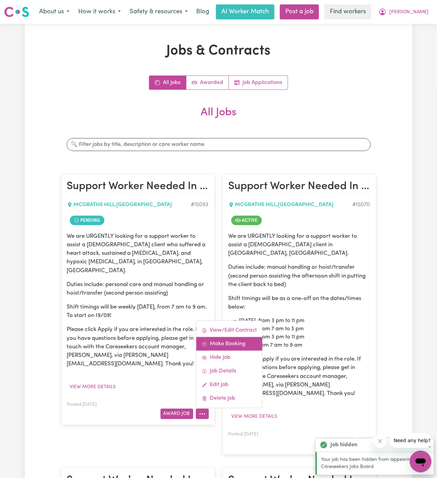
click at [221, 337] on link "Make Booking" at bounding box center [229, 344] width 66 height 14
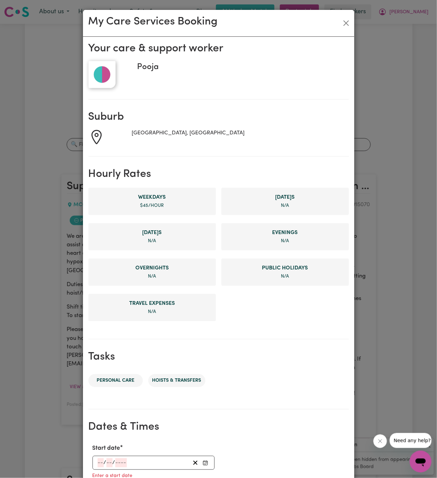
scroll to position [156, 0]
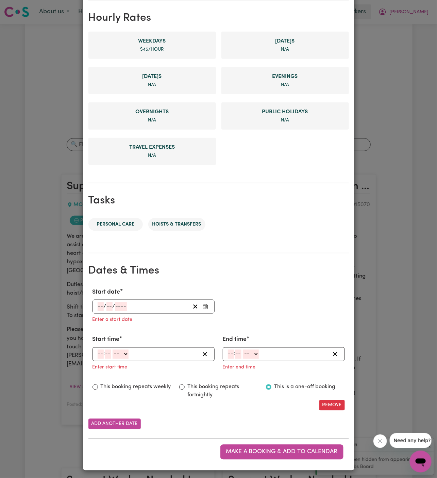
click at [99, 306] on input "number" at bounding box center [101, 306] width 6 height 9
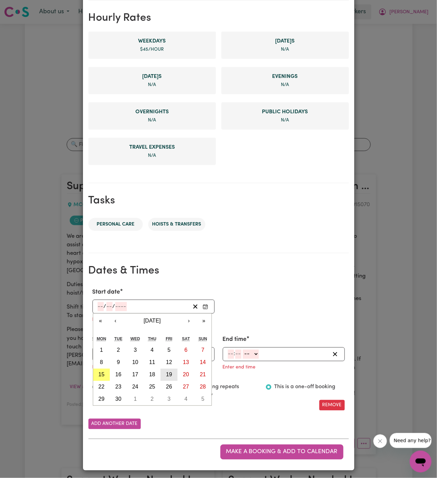
click at [170, 374] on abbr "19" at bounding box center [169, 374] width 6 height 6
type input "[DATE]"
type input "19"
type input "9"
type input "2025"
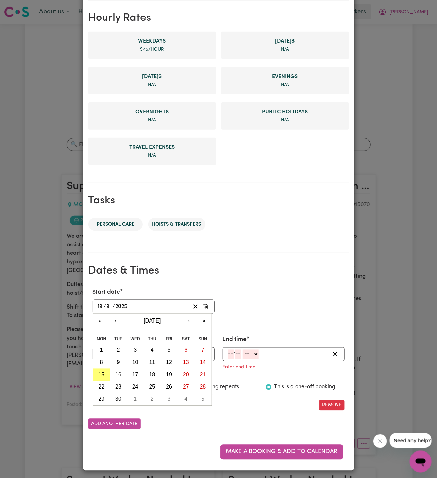
scroll to position [143, 0]
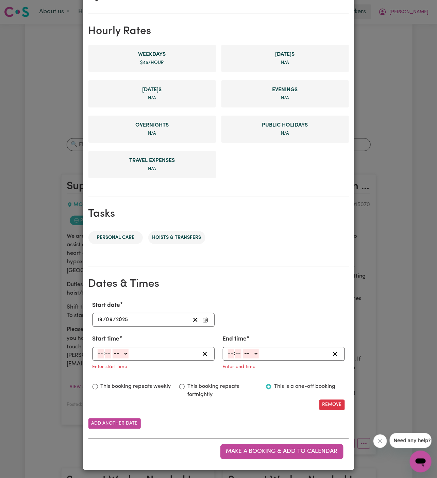
click at [101, 352] on input "number" at bounding box center [101, 353] width 6 height 9
type input "7"
type input "00"
click at [131, 354] on div "7 : 00 -- AM PM" at bounding box center [148, 353] width 103 height 9
click at [124, 353] on select "-- AM PM" at bounding box center [119, 353] width 16 height 9
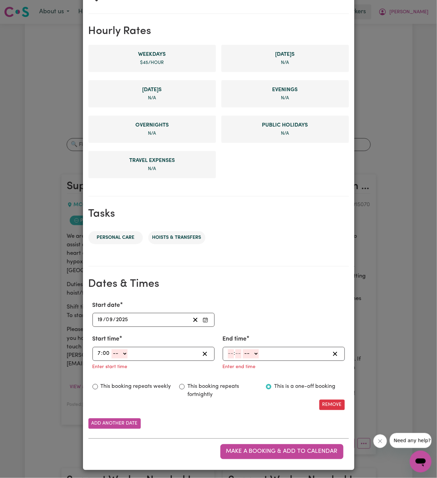
select select "am"
click at [111, 349] on select "-- AM PM" at bounding box center [119, 353] width 16 height 9
type input "07:00"
type input "0"
click at [229, 354] on input "number" at bounding box center [231, 353] width 6 height 9
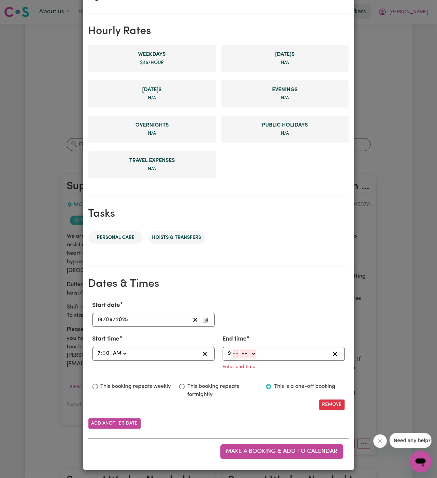
type input "9"
type input "00"
click at [254, 353] on select "-- AM PM" at bounding box center [250, 353] width 16 height 9
select select "am"
click at [242, 358] on select "-- AM PM" at bounding box center [250, 353] width 16 height 9
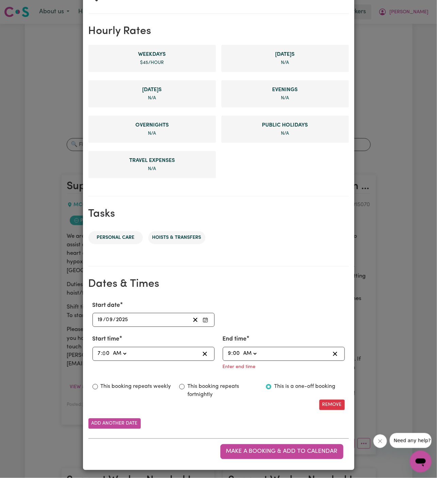
type input "09:00"
type input "0"
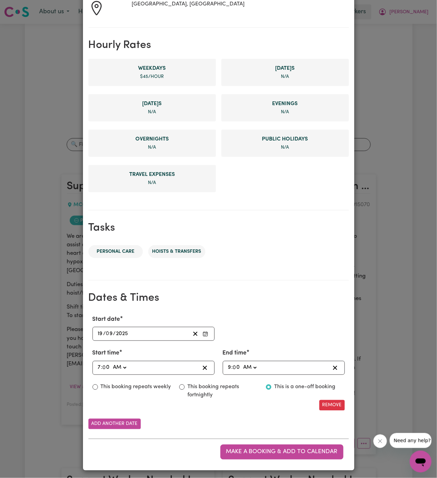
click at [162, 383] on label "This booking repeats weekly" at bounding box center [136, 387] width 70 height 8
click at [98, 384] on input "This booking repeats weekly" at bounding box center [94, 386] width 5 height 5
radio input "true"
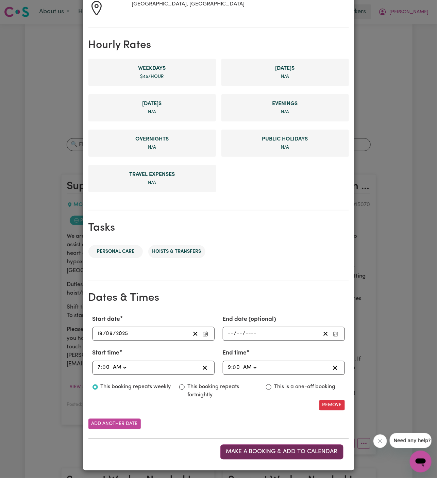
click at [255, 445] on button "Make a booking & add to calendar" at bounding box center [281, 451] width 123 height 15
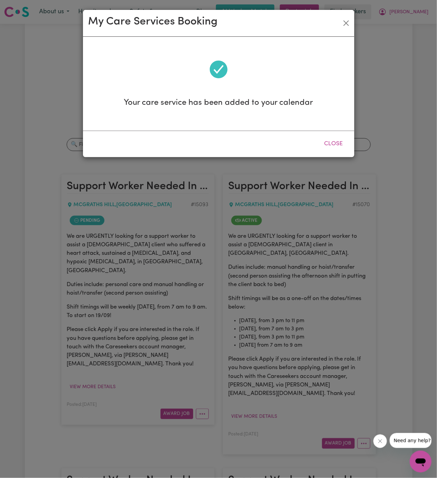
scroll to position [0, 0]
click at [339, 138] on button "Close" at bounding box center [333, 143] width 30 height 15
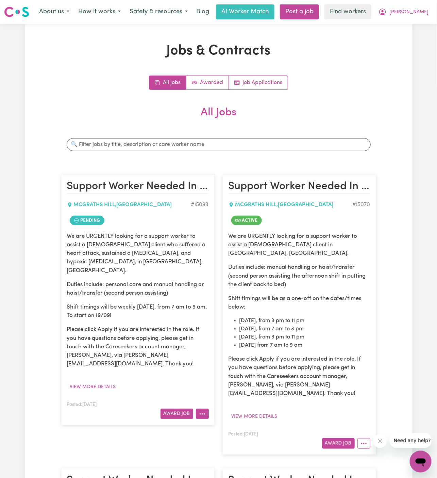
click at [207, 408] on button "More options" at bounding box center [202, 413] width 13 height 11
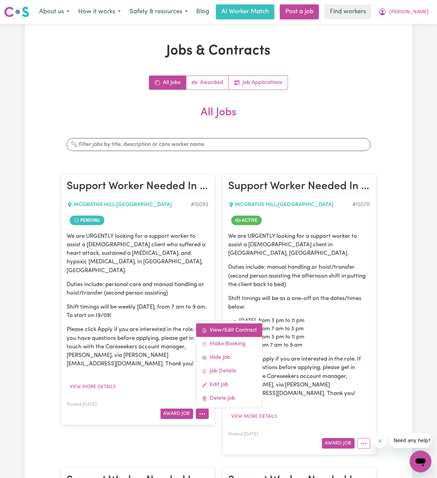
click at [220, 323] on link "View/Edit Contract" at bounding box center [229, 330] width 66 height 14
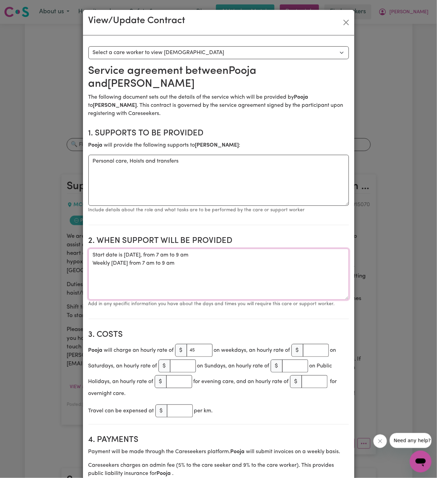
click at [191, 248] on textarea "Start date is [DATE], from 7 am to 9 am Weekly [DATE] from 7 am to 9 am" at bounding box center [218, 273] width 260 height 51
drag, startPoint x: 191, startPoint y: 253, endPoint x: 85, endPoint y: 243, distance: 106.2
click at [348, 23] on button "Close" at bounding box center [346, 22] width 11 height 11
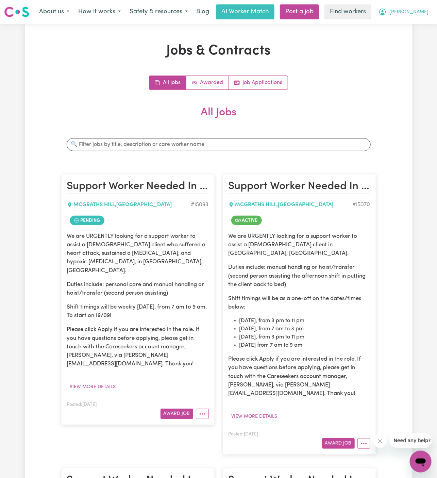
click at [422, 13] on span "[PERSON_NAME]" at bounding box center [408, 11] width 39 height 7
click at [421, 29] on link "My Dashboard" at bounding box center [406, 26] width 54 height 13
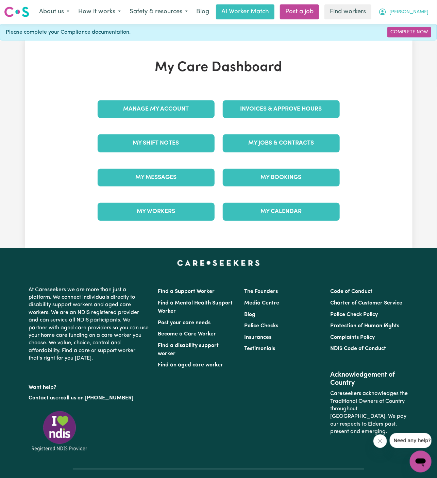
click at [422, 17] on button "[PERSON_NAME]" at bounding box center [403, 12] width 59 height 14
click at [419, 39] on link "Logout" at bounding box center [406, 39] width 54 height 13
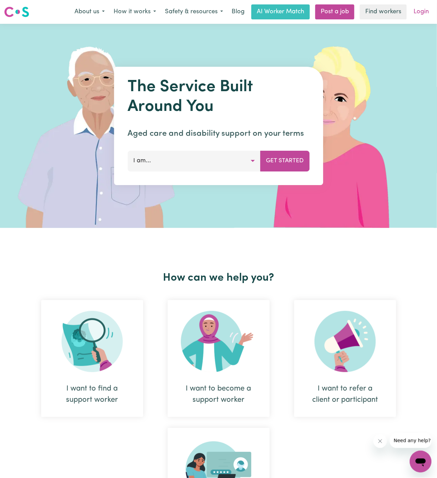
click at [424, 9] on link "Login" at bounding box center [420, 11] width 23 height 15
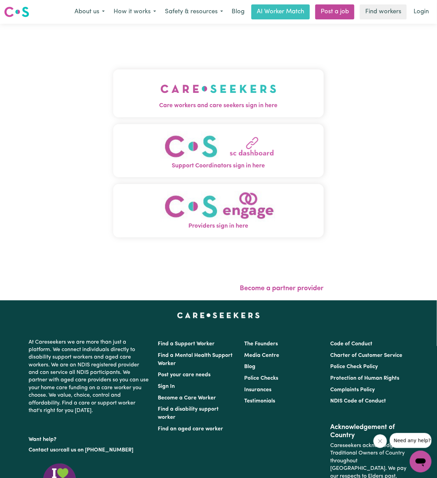
click at [207, 91] on img "Care workers and care seekers sign in here" at bounding box center [218, 88] width 116 height 25
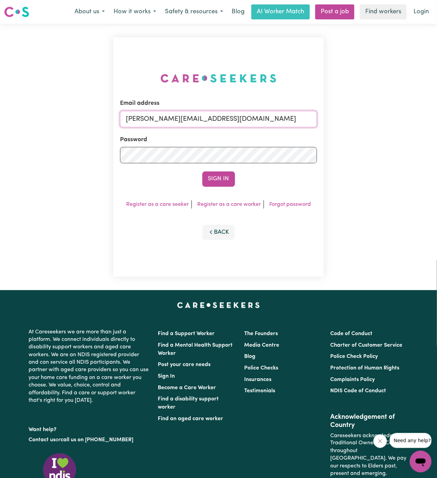
click at [225, 115] on input "[PERSON_NAME][EMAIL_ADDRESS][DOMAIN_NAME]" at bounding box center [218, 119] width 197 height 16
drag, startPoint x: 162, startPoint y: 117, endPoint x: 369, endPoint y: 121, distance: 207.0
click at [369, 121] on div "Email address [EMAIL_ADDRESS][DOMAIN_NAME] Password Sign In Register as a care …" at bounding box center [218, 157] width 437 height 266
type input "[EMAIL_ADDRESS][DOMAIN_NAME]"
click at [202, 171] on button "Sign In" at bounding box center [218, 178] width 33 height 15
